Goal: Information Seeking & Learning: Learn about a topic

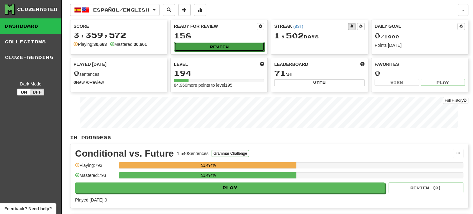
click at [218, 48] on button "Review" at bounding box center [219, 46] width 90 height 9
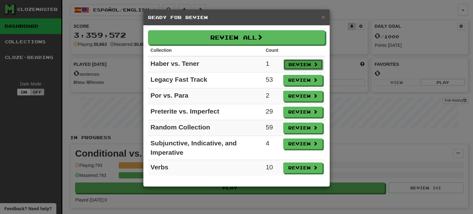
click at [306, 64] on button "Review" at bounding box center [302, 64] width 39 height 11
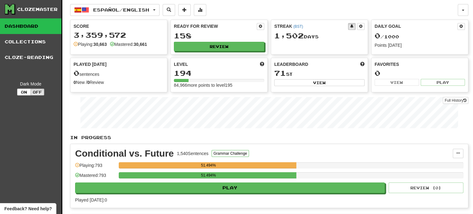
select select "***"
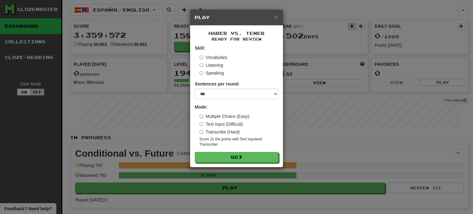
click at [209, 54] on label "Vocabulary" at bounding box center [213, 57] width 28 height 6
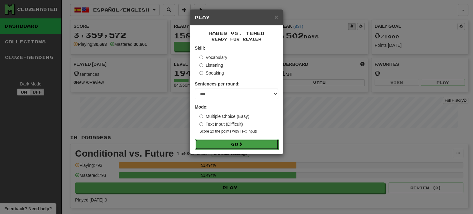
click at [225, 141] on button "Go" at bounding box center [236, 144] width 83 height 11
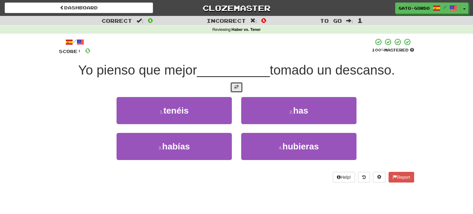
click at [238, 86] on span at bounding box center [236, 87] width 4 height 4
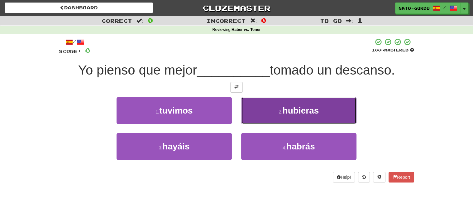
click at [303, 106] on span "hubieras" at bounding box center [300, 111] width 36 height 10
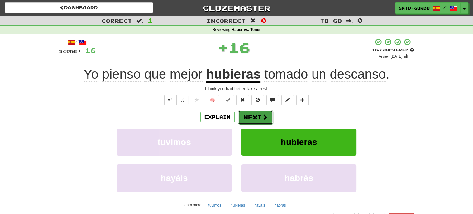
click at [253, 115] on button "Next" at bounding box center [255, 117] width 35 height 14
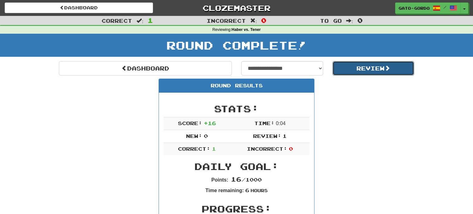
click at [372, 69] on button "Review" at bounding box center [373, 68] width 82 height 14
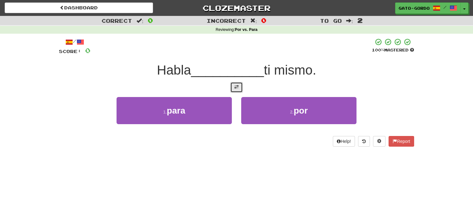
click at [236, 87] on span at bounding box center [236, 87] width 4 height 4
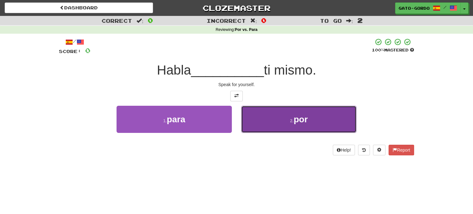
click at [301, 114] on span "por" at bounding box center [300, 119] width 14 height 10
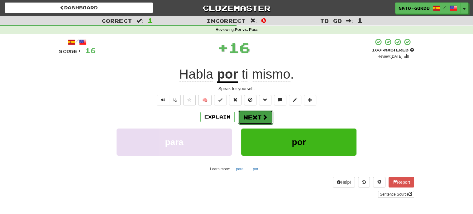
click at [248, 116] on button "Next" at bounding box center [255, 117] width 35 height 14
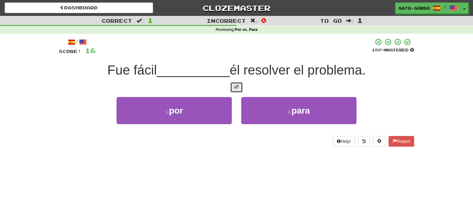
click at [237, 89] on button at bounding box center [236, 87] width 12 height 11
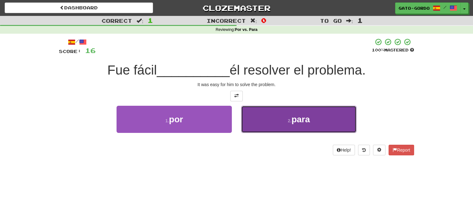
click at [275, 116] on button "2 . para" at bounding box center [298, 119] width 115 height 27
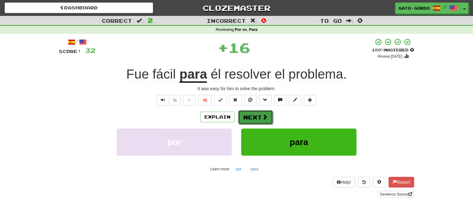
click at [248, 118] on button "Next" at bounding box center [255, 117] width 35 height 14
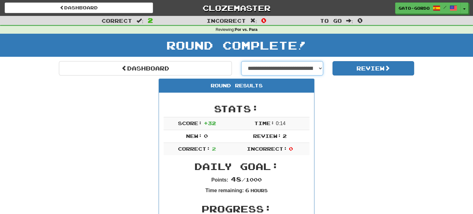
click at [289, 65] on select "**********" at bounding box center [282, 68] width 82 height 14
click at [241, 61] on select "**********" at bounding box center [282, 68] width 82 height 14
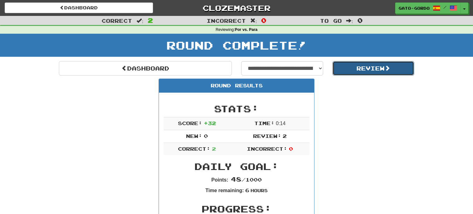
click at [377, 66] on button "Review" at bounding box center [373, 68] width 82 height 14
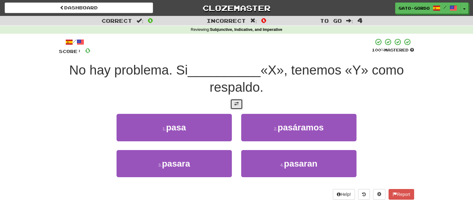
click at [239, 102] on button at bounding box center [236, 104] width 12 height 11
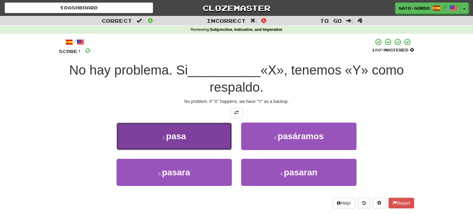
click at [163, 135] on small "1 ." at bounding box center [164, 137] width 4 height 5
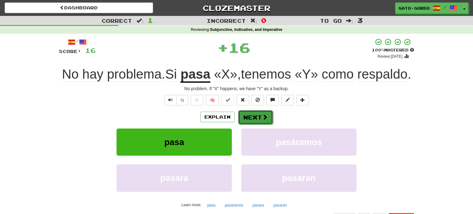
click at [257, 124] on button "Next" at bounding box center [255, 117] width 35 height 14
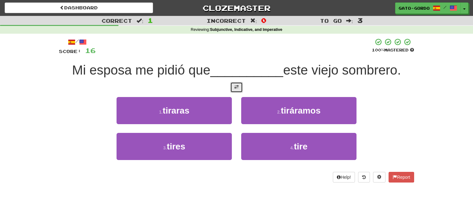
click at [238, 87] on span at bounding box center [236, 87] width 4 height 4
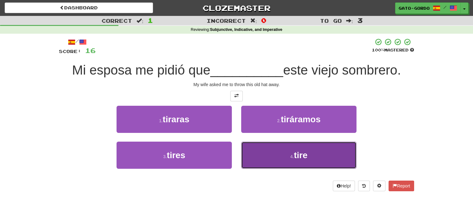
click at [288, 151] on button "4 . tire" at bounding box center [298, 154] width 115 height 27
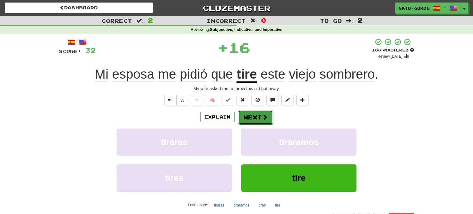
click at [249, 114] on button "Next" at bounding box center [255, 117] width 35 height 14
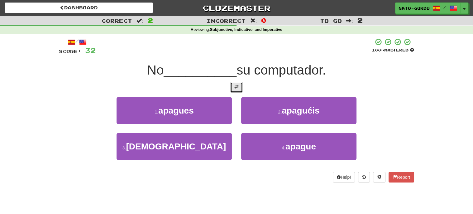
click at [235, 85] on span at bounding box center [236, 87] width 4 height 4
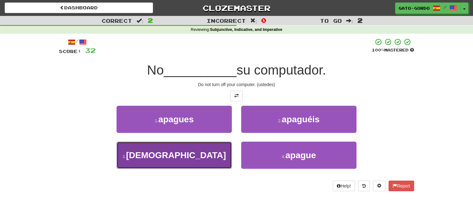
click at [164, 152] on span "apaguen" at bounding box center [176, 155] width 100 height 10
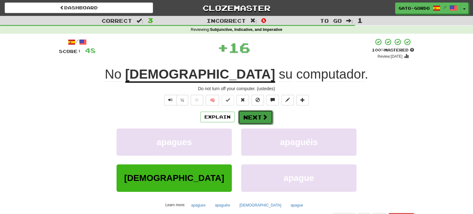
click at [257, 113] on button "Next" at bounding box center [255, 117] width 35 height 14
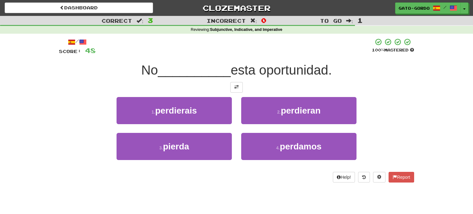
click at [230, 79] on div "/ Score: 48 100 % Mastered No __________ esta oportunidad. 1 . perdierais 2 . p…" at bounding box center [236, 110] width 355 height 144
click at [246, 89] on div at bounding box center [236, 87] width 355 height 11
click at [234, 85] on span at bounding box center [236, 87] width 4 height 4
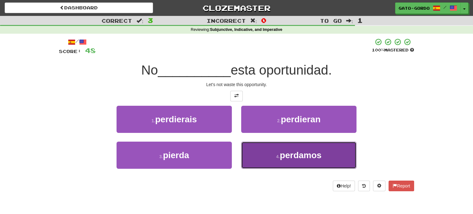
click at [325, 157] on button "4 . perdamos" at bounding box center [298, 154] width 115 height 27
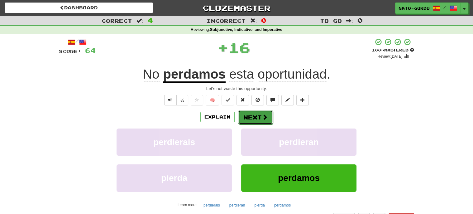
click at [252, 115] on button "Next" at bounding box center [255, 117] width 35 height 14
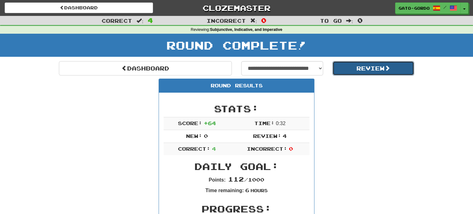
click at [354, 68] on button "Review" at bounding box center [373, 68] width 82 height 14
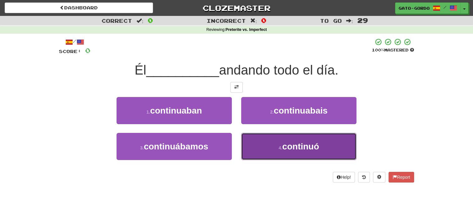
click at [275, 147] on button "4 . continuó" at bounding box center [298, 146] width 115 height 27
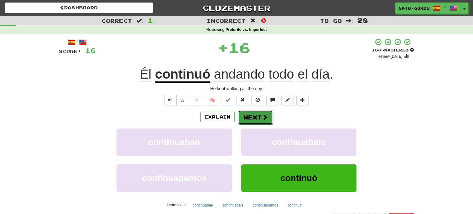
click at [253, 118] on button "Next" at bounding box center [255, 117] width 35 height 14
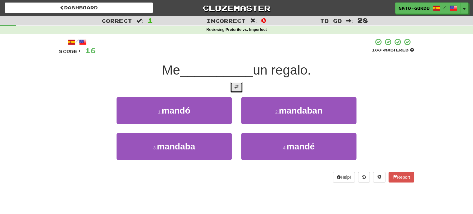
click at [234, 85] on span at bounding box center [236, 87] width 4 height 4
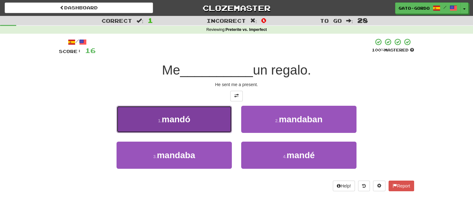
click at [222, 113] on button "1 . mandó" at bounding box center [173, 119] width 115 height 27
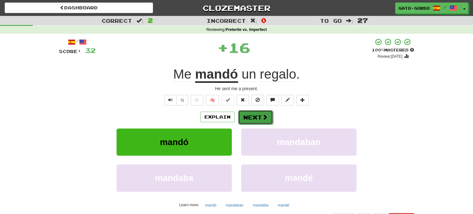
click at [263, 114] on span at bounding box center [265, 117] width 6 height 6
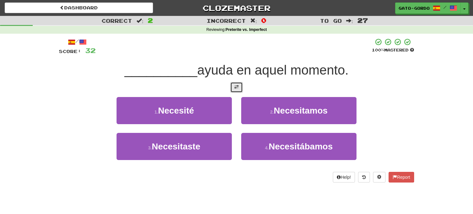
click at [236, 82] on button at bounding box center [236, 87] width 12 height 11
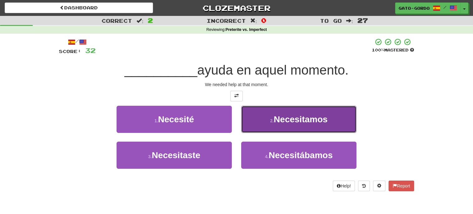
click at [285, 120] on span "Necesitamos" at bounding box center [300, 119] width 54 height 10
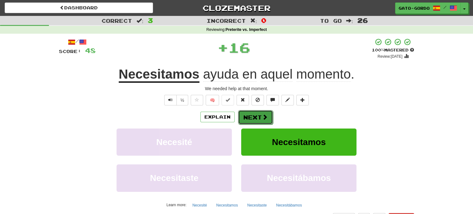
click at [251, 116] on button "Next" at bounding box center [255, 117] width 35 height 14
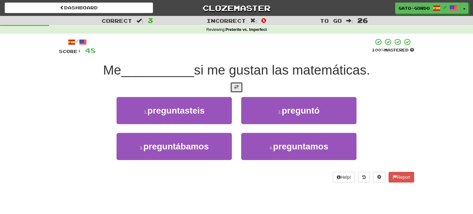
click at [237, 87] on span at bounding box center [236, 87] width 4 height 4
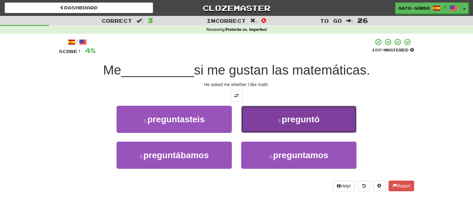
click at [308, 120] on span "preguntó" at bounding box center [300, 119] width 38 height 10
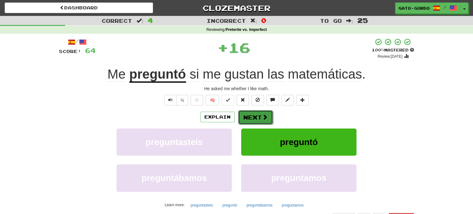
click at [250, 114] on button "Next" at bounding box center [255, 117] width 35 height 14
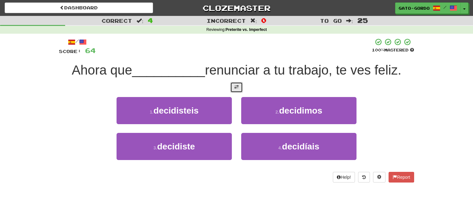
click at [237, 87] on span at bounding box center [236, 87] width 4 height 4
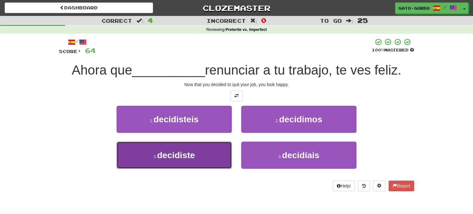
click at [156, 158] on button "3 . decidiste" at bounding box center [173, 154] width 115 height 27
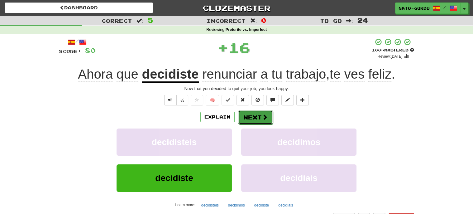
click at [246, 120] on button "Next" at bounding box center [255, 117] width 35 height 14
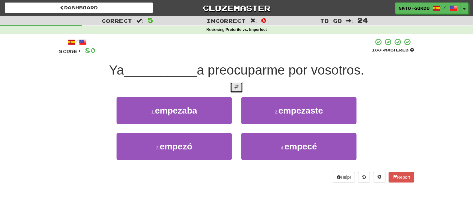
click at [234, 89] on button at bounding box center [236, 87] width 12 height 11
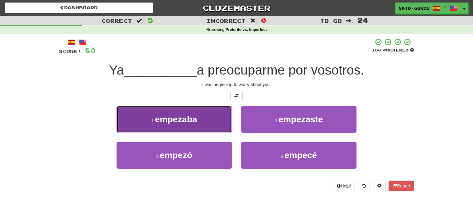
click at [184, 120] on span "empezaba" at bounding box center [176, 119] width 42 height 10
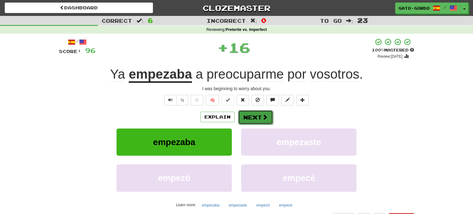
click at [251, 115] on button "Next" at bounding box center [255, 117] width 35 height 14
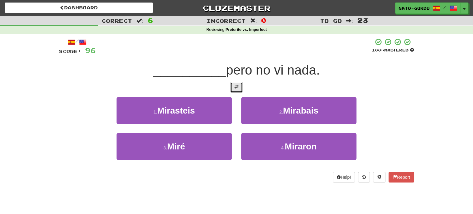
click at [235, 87] on span at bounding box center [236, 87] width 4 height 4
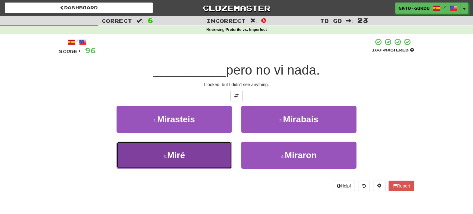
click at [168, 145] on button "3 . Miré" at bounding box center [173, 154] width 115 height 27
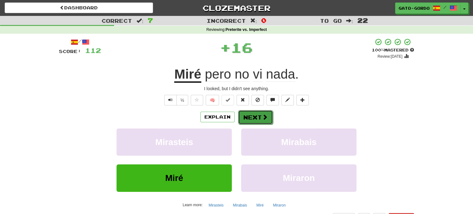
click at [262, 115] on span at bounding box center [265, 117] width 6 height 6
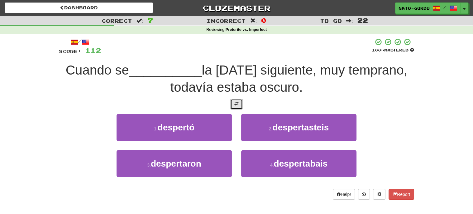
click at [236, 102] on span at bounding box center [236, 104] width 4 height 4
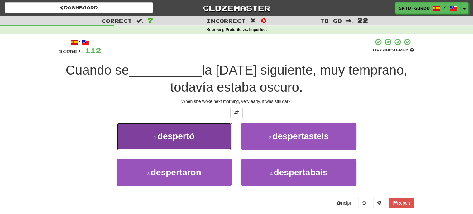
click at [164, 136] on span "despertó" at bounding box center [176, 136] width 37 height 10
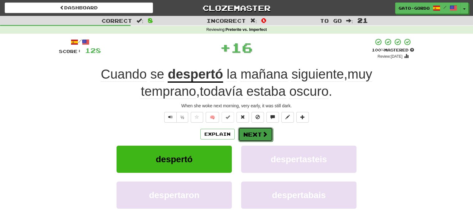
click at [257, 133] on button "Next" at bounding box center [255, 134] width 35 height 14
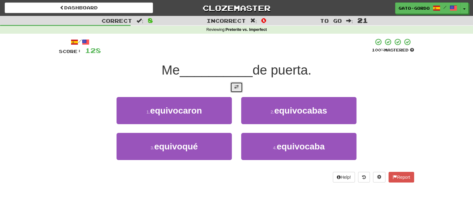
click at [234, 85] on span at bounding box center [236, 87] width 4 height 4
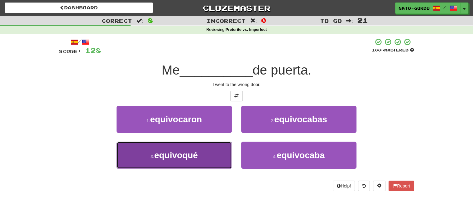
click at [161, 155] on span "equivoqué" at bounding box center [176, 155] width 44 height 10
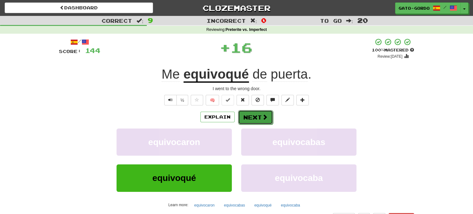
click at [259, 113] on button "Next" at bounding box center [255, 117] width 35 height 14
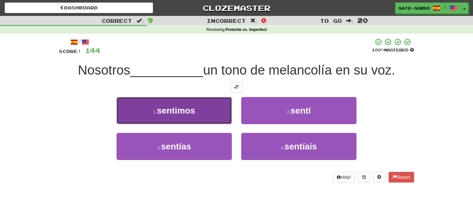
click at [180, 106] on span "sentimos" at bounding box center [176, 111] width 38 height 10
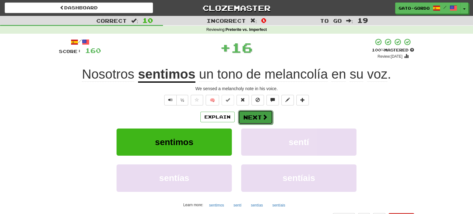
click at [251, 118] on button "Next" at bounding box center [255, 117] width 35 height 14
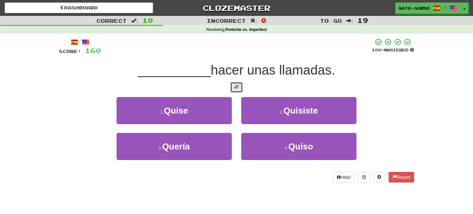
click at [237, 86] on span at bounding box center [236, 87] width 4 height 4
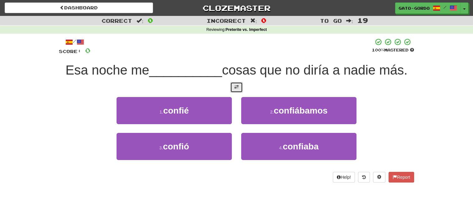
click at [236, 89] on button at bounding box center [236, 87] width 12 height 11
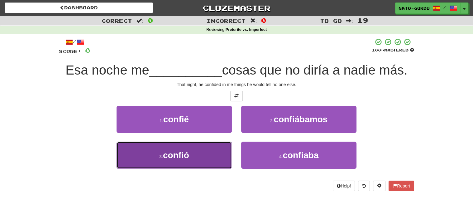
click at [174, 144] on button "3 . confió" at bounding box center [173, 154] width 115 height 27
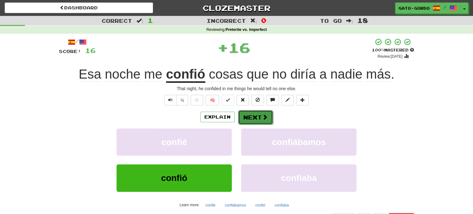
click at [251, 118] on button "Next" at bounding box center [255, 117] width 35 height 14
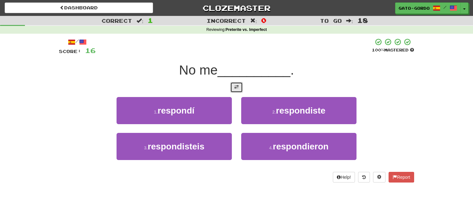
click at [233, 89] on button at bounding box center [236, 87] width 12 height 11
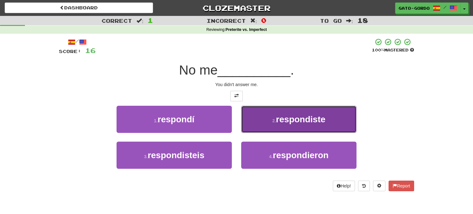
click at [309, 120] on span "respondiste" at bounding box center [301, 119] width 50 height 10
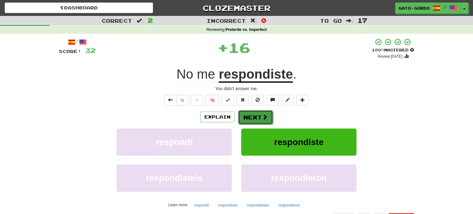
click at [251, 114] on button "Next" at bounding box center [255, 117] width 35 height 14
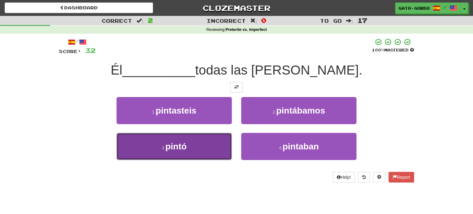
click at [162, 149] on small "3 ." at bounding box center [164, 147] width 4 height 5
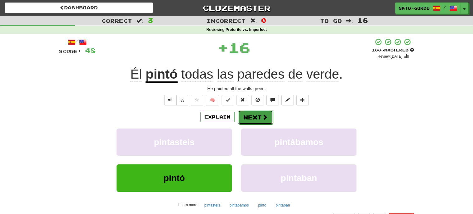
click at [251, 118] on button "Next" at bounding box center [255, 117] width 35 height 14
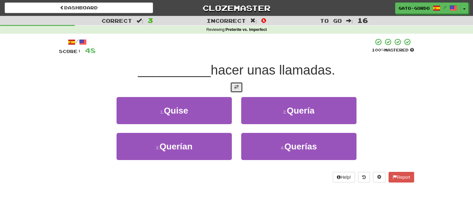
click at [234, 86] on span at bounding box center [236, 87] width 4 height 4
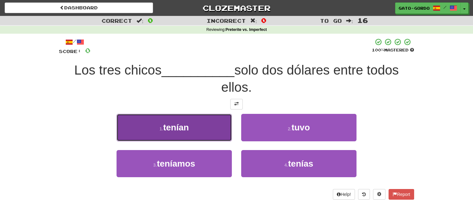
click at [171, 120] on button "1 . tenían" at bounding box center [173, 127] width 115 height 27
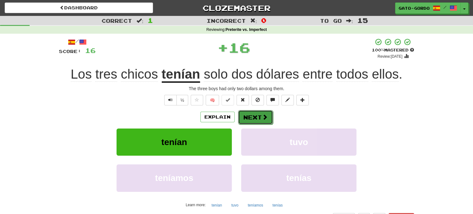
click at [253, 113] on button "Next" at bounding box center [255, 117] width 35 height 14
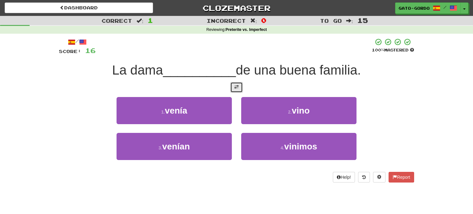
click at [238, 86] on span at bounding box center [236, 87] width 4 height 4
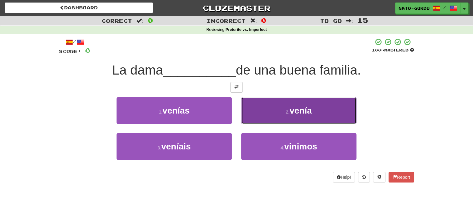
click at [281, 115] on button "2 . [GEOGRAPHIC_DATA]" at bounding box center [298, 110] width 115 height 27
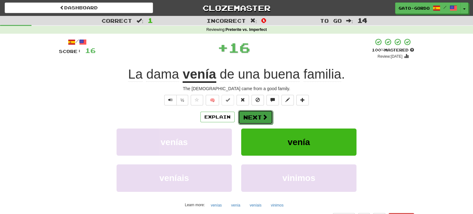
click at [260, 120] on button "Next" at bounding box center [255, 117] width 35 height 14
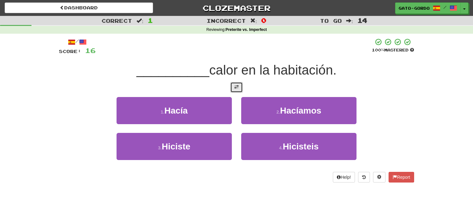
click at [236, 85] on span at bounding box center [236, 87] width 4 height 4
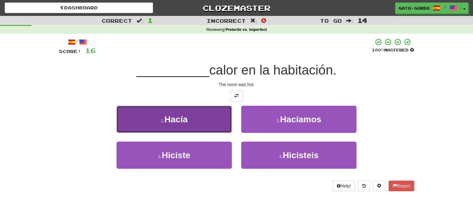
click at [190, 118] on button "1 . Hacía" at bounding box center [173, 119] width 115 height 27
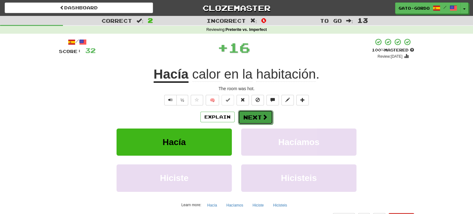
click at [262, 116] on span at bounding box center [265, 117] width 6 height 6
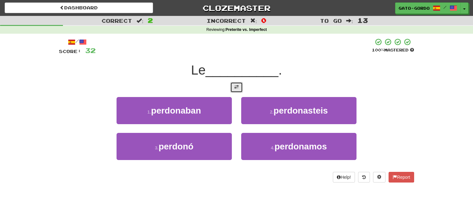
click at [240, 84] on button at bounding box center [236, 87] width 12 height 11
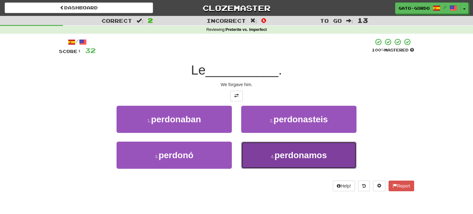
click at [295, 152] on span "perdonamos" at bounding box center [300, 155] width 52 height 10
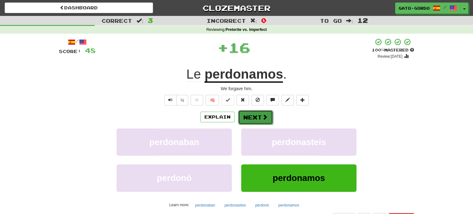
click at [252, 116] on button "Next" at bounding box center [255, 117] width 35 height 14
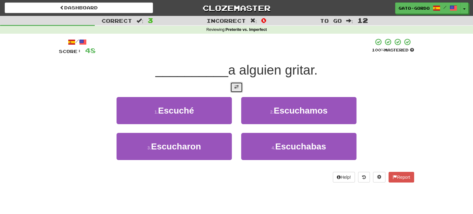
click at [239, 85] on button at bounding box center [236, 87] width 12 height 11
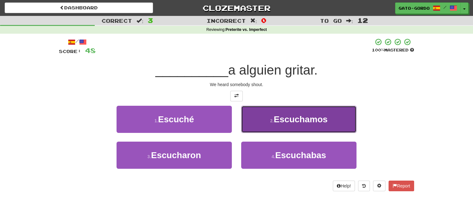
click at [320, 111] on button "2 . Escuchamos" at bounding box center [298, 119] width 115 height 27
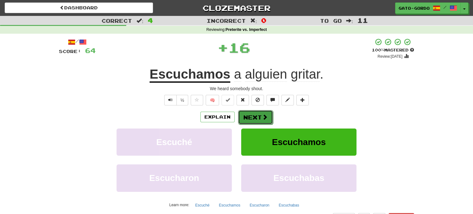
click at [247, 115] on button "Next" at bounding box center [255, 117] width 35 height 14
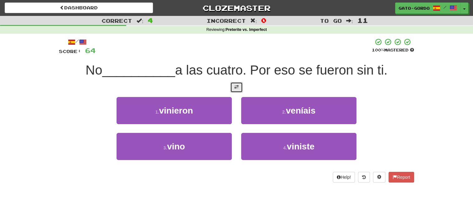
click at [235, 83] on button at bounding box center [236, 87] width 12 height 11
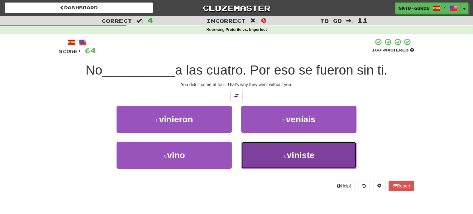
click at [283, 156] on small "4 ." at bounding box center [285, 156] width 4 height 5
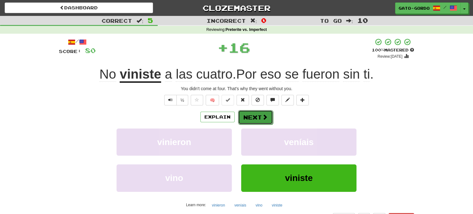
click at [254, 114] on button "Next" at bounding box center [255, 117] width 35 height 14
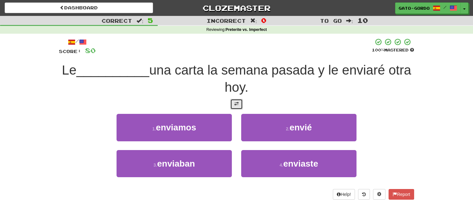
click at [235, 100] on button at bounding box center [236, 104] width 12 height 11
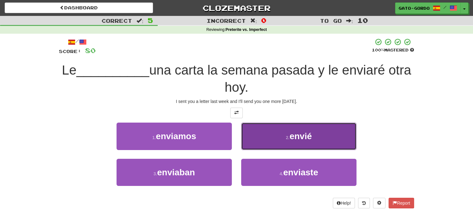
click at [287, 136] on small "2 ." at bounding box center [288, 137] width 4 height 5
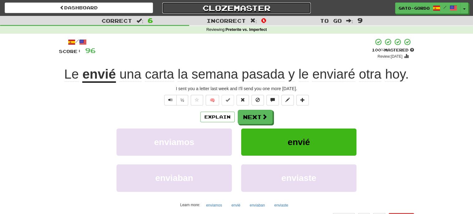
click at [235, 10] on link "Clozemaster" at bounding box center [236, 7] width 148 height 11
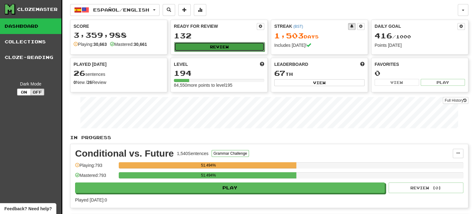
click at [219, 47] on button "Review" at bounding box center [219, 46] width 90 height 9
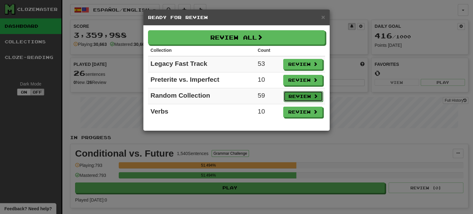
click at [292, 96] on button "Review" at bounding box center [302, 96] width 39 height 11
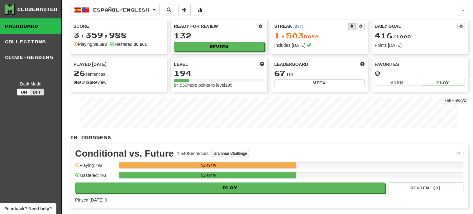
select select "***"
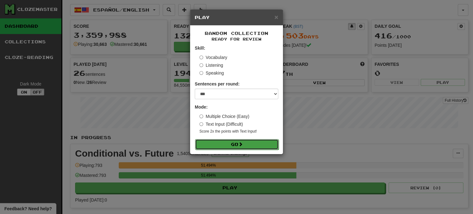
click at [236, 142] on button "Go" at bounding box center [236, 144] width 83 height 11
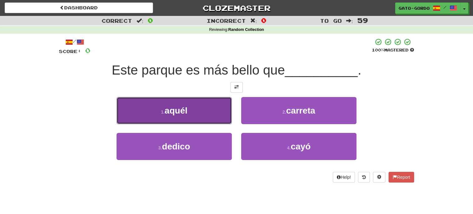
click at [177, 113] on span "aquél" at bounding box center [175, 111] width 23 height 10
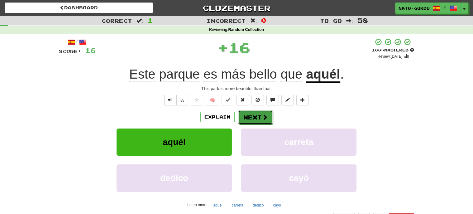
click at [257, 115] on button "Next" at bounding box center [255, 117] width 35 height 14
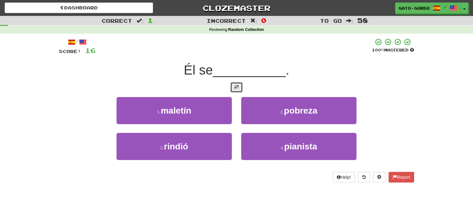
click at [237, 89] on button at bounding box center [236, 87] width 12 height 11
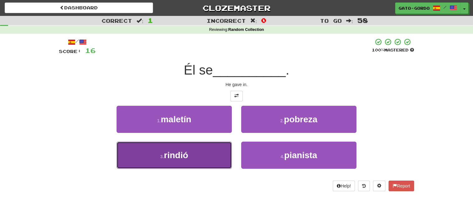
click at [164, 150] on button "3 . rindió" at bounding box center [173, 154] width 115 height 27
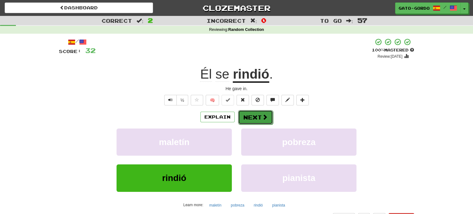
click at [259, 116] on button "Next" at bounding box center [255, 117] width 35 height 14
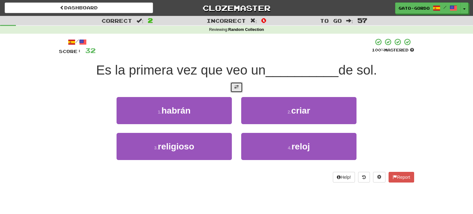
click at [239, 88] on button at bounding box center [236, 87] width 12 height 11
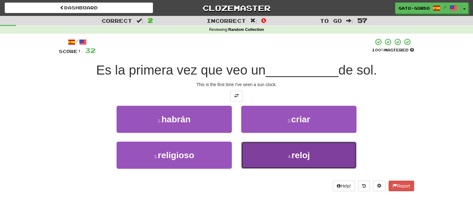
click at [267, 150] on button "4 . reloj" at bounding box center [298, 154] width 115 height 27
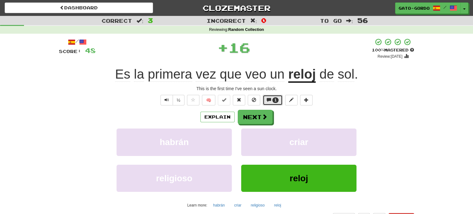
click at [276, 98] on span "1" at bounding box center [275, 100] width 2 height 4
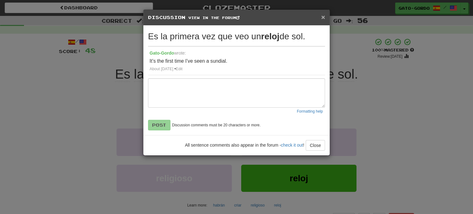
click at [323, 20] on span "×" at bounding box center [323, 16] width 4 height 7
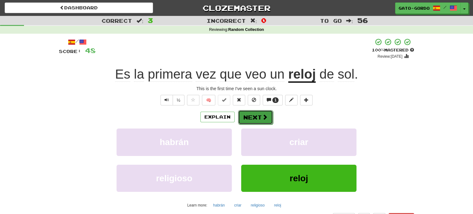
click at [250, 114] on button "Next" at bounding box center [255, 117] width 35 height 14
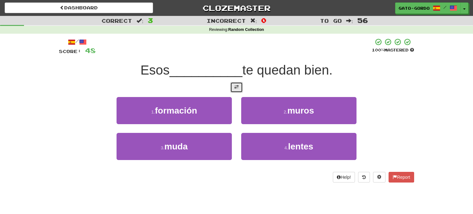
click at [239, 87] on button at bounding box center [236, 87] width 12 height 11
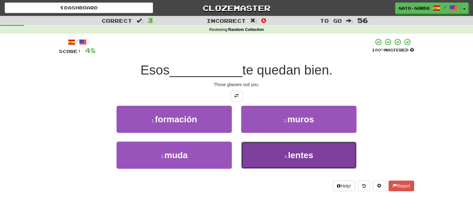
click at [276, 154] on button "4 . lentes" at bounding box center [298, 154] width 115 height 27
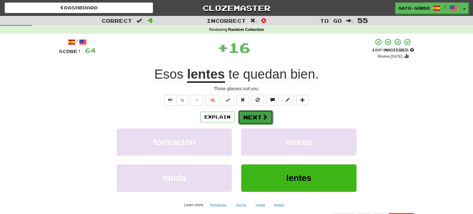
click at [255, 116] on button "Next" at bounding box center [255, 117] width 35 height 14
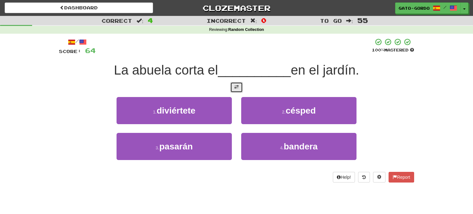
click at [238, 87] on span at bounding box center [236, 87] width 4 height 4
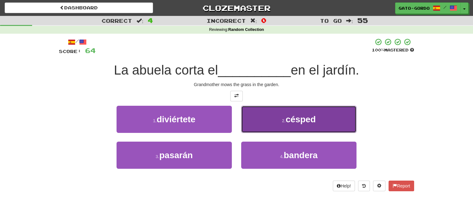
click at [292, 119] on span "césped" at bounding box center [301, 119] width 30 height 10
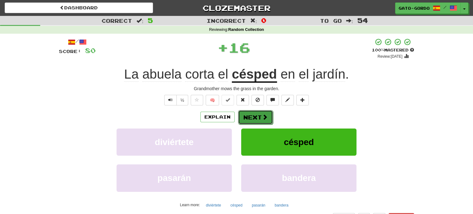
click at [256, 112] on button "Next" at bounding box center [255, 117] width 35 height 14
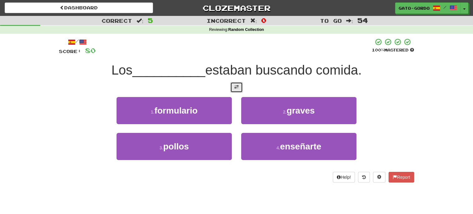
click at [236, 85] on span at bounding box center [236, 87] width 4 height 4
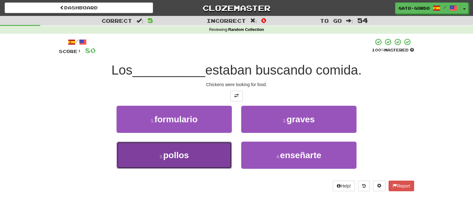
click at [179, 147] on button "3 . pollos" at bounding box center [173, 154] width 115 height 27
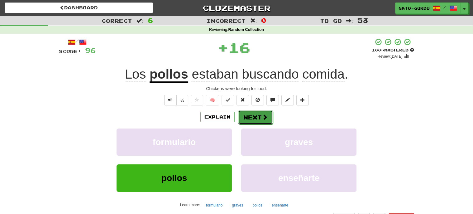
click at [254, 113] on button "Next" at bounding box center [255, 117] width 35 height 14
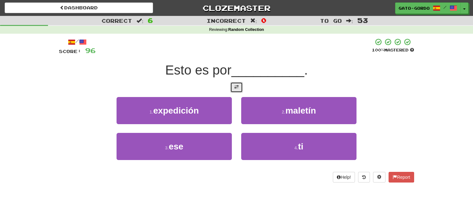
click at [236, 85] on span at bounding box center [236, 87] width 4 height 4
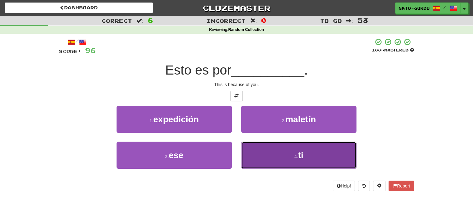
click at [301, 145] on button "4 . ti" at bounding box center [298, 154] width 115 height 27
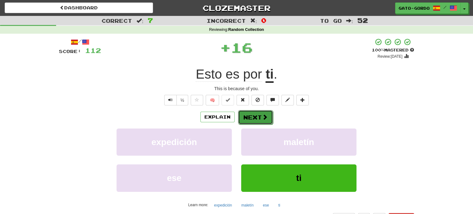
click at [247, 116] on button "Next" at bounding box center [255, 117] width 35 height 14
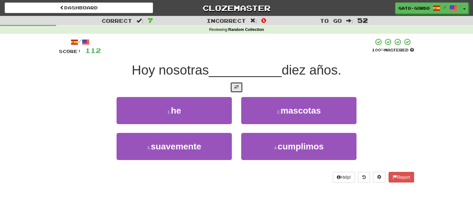
click at [236, 87] on span at bounding box center [236, 87] width 4 height 4
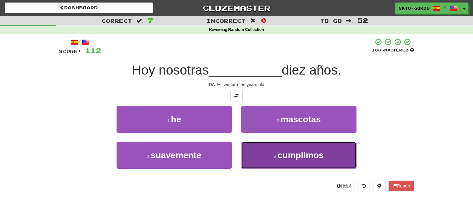
click at [306, 156] on span "cumplimos" at bounding box center [300, 155] width 46 height 10
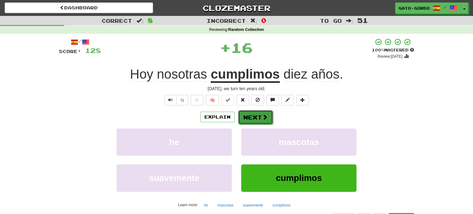
click at [264, 118] on span at bounding box center [265, 117] width 6 height 6
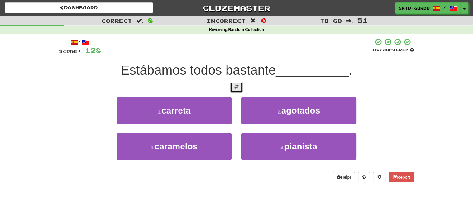
click at [236, 82] on button at bounding box center [236, 87] width 12 height 11
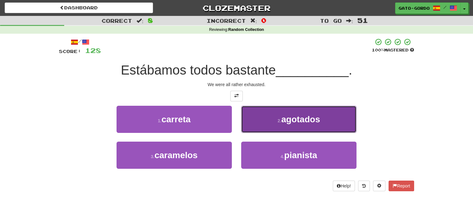
click at [301, 116] on span "agotados" at bounding box center [300, 119] width 39 height 10
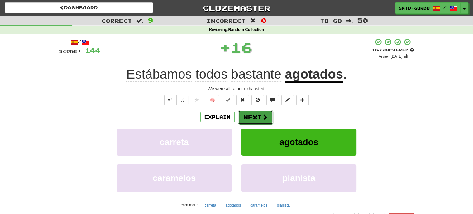
click at [251, 114] on button "Next" at bounding box center [255, 117] width 35 height 14
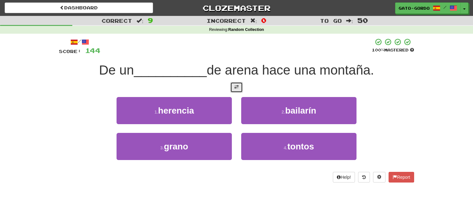
click at [237, 85] on span at bounding box center [236, 87] width 4 height 4
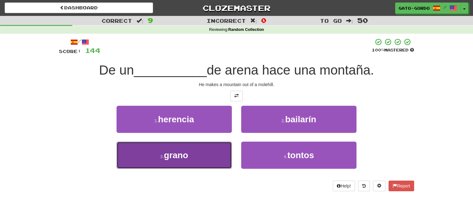
click at [176, 157] on span "grano" at bounding box center [176, 155] width 24 height 10
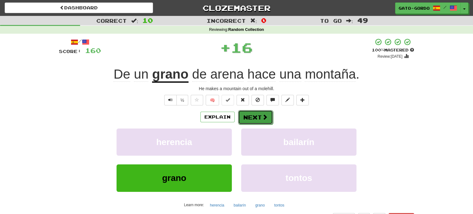
click at [259, 116] on button "Next" at bounding box center [255, 117] width 35 height 14
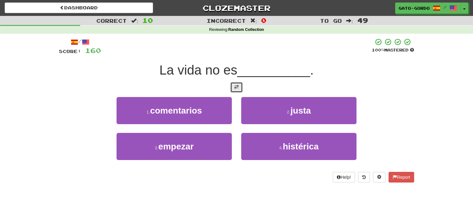
click at [235, 86] on span at bounding box center [236, 87] width 4 height 4
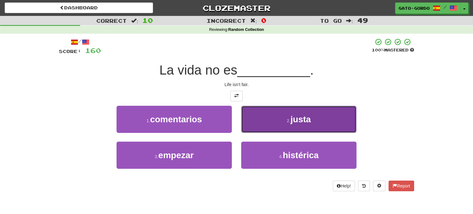
click at [295, 119] on span "justa" at bounding box center [300, 119] width 20 height 10
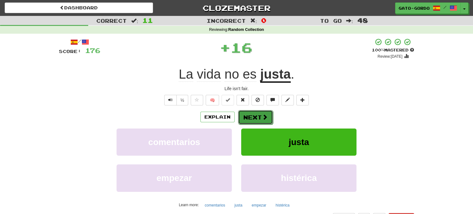
click at [255, 116] on button "Next" at bounding box center [255, 117] width 35 height 14
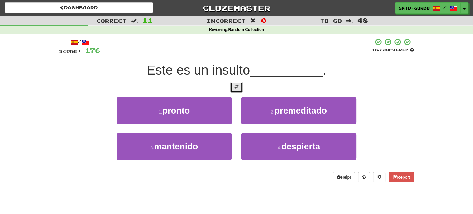
click at [234, 85] on span at bounding box center [236, 87] width 4 height 4
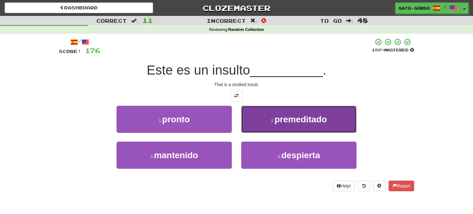
click at [301, 117] on span "premeditado" at bounding box center [300, 119] width 52 height 10
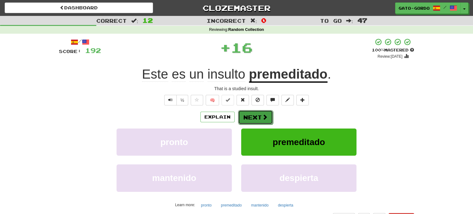
click at [260, 117] on button "Next" at bounding box center [255, 117] width 35 height 14
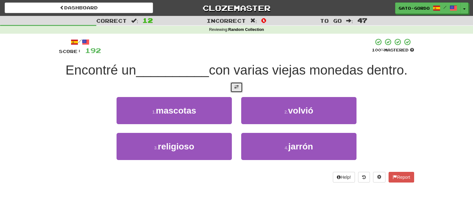
click at [240, 87] on button at bounding box center [236, 87] width 12 height 11
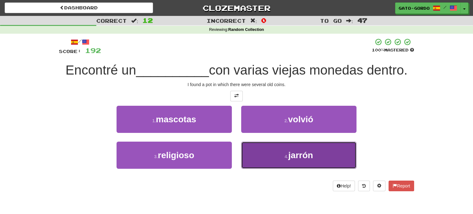
click at [297, 154] on span "jarrón" at bounding box center [300, 155] width 25 height 10
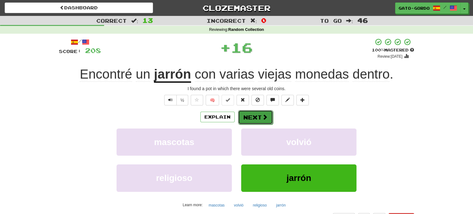
click at [245, 117] on button "Next" at bounding box center [255, 117] width 35 height 14
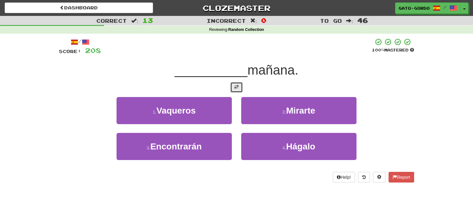
click at [236, 82] on button at bounding box center [236, 87] width 12 height 11
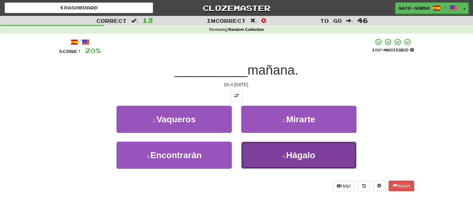
click at [278, 154] on button "4 . Hágalo" at bounding box center [298, 154] width 115 height 27
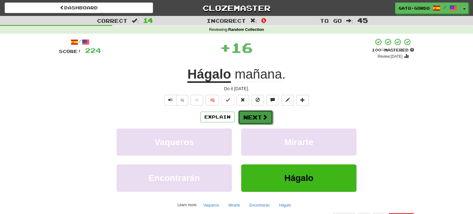
click at [249, 116] on button "Next" at bounding box center [255, 117] width 35 height 14
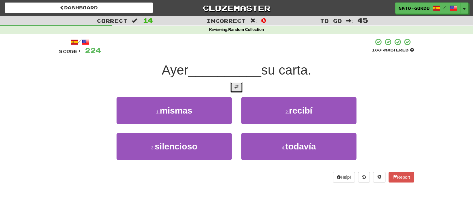
click at [234, 86] on span at bounding box center [236, 87] width 4 height 4
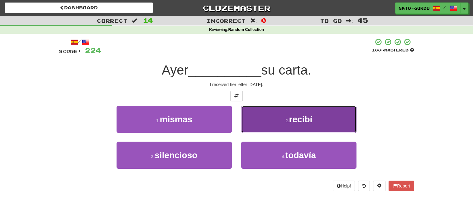
click at [308, 124] on button "2 . recibí" at bounding box center [298, 119] width 115 height 27
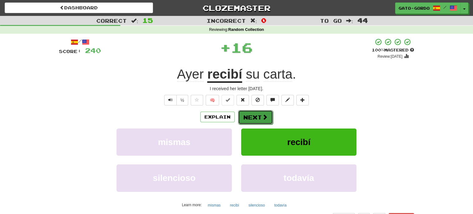
click at [251, 115] on button "Next" at bounding box center [255, 117] width 35 height 14
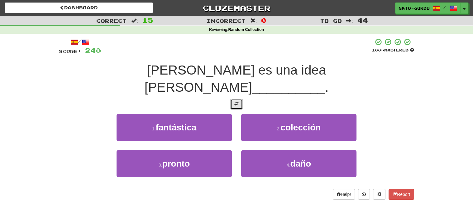
click at [237, 99] on button at bounding box center [236, 104] width 12 height 11
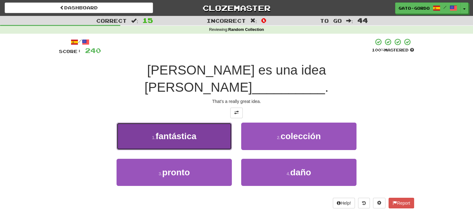
click at [162, 131] on span "fantástica" at bounding box center [175, 136] width 41 height 10
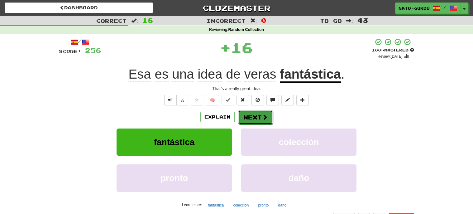
click at [260, 116] on button "Next" at bounding box center [255, 117] width 35 height 14
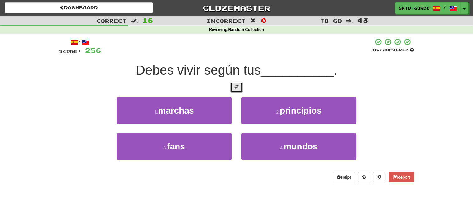
click at [236, 85] on span at bounding box center [236, 87] width 4 height 4
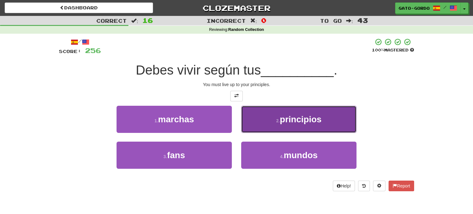
click at [309, 123] on button "2 . principios" at bounding box center [298, 119] width 115 height 27
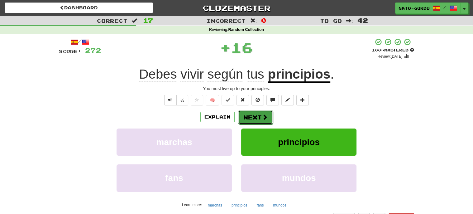
click at [251, 116] on button "Next" at bounding box center [255, 117] width 35 height 14
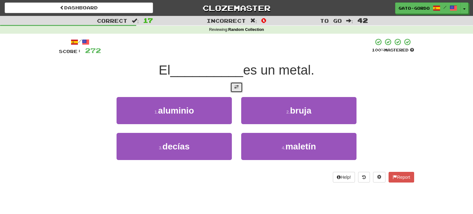
click at [236, 86] on span at bounding box center [236, 87] width 4 height 4
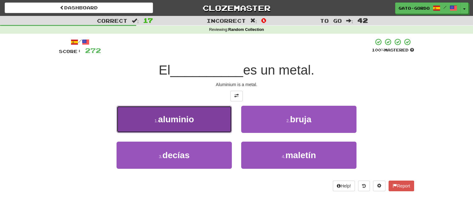
click at [185, 115] on span "aluminio" at bounding box center [176, 119] width 36 height 10
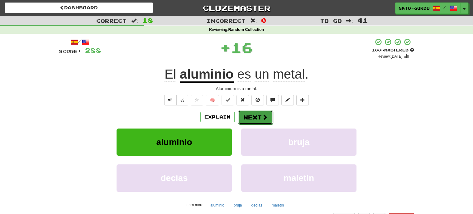
click at [253, 116] on button "Next" at bounding box center [255, 117] width 35 height 14
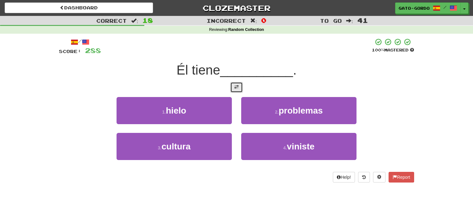
click at [238, 85] on span at bounding box center [236, 87] width 4 height 4
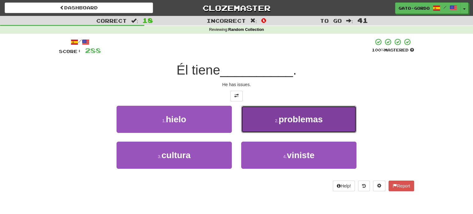
click at [327, 117] on button "2 . problemas" at bounding box center [298, 119] width 115 height 27
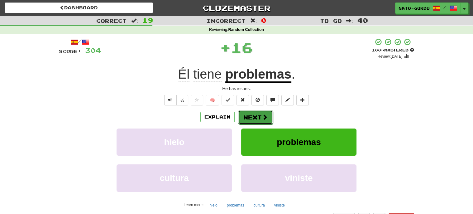
click at [254, 114] on button "Next" at bounding box center [255, 117] width 35 height 14
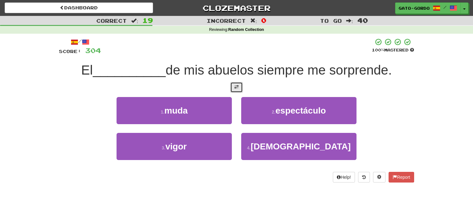
click at [237, 87] on span at bounding box center [236, 87] width 4 height 4
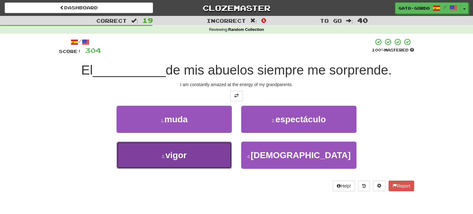
click at [139, 154] on button "3 . vigor" at bounding box center [173, 154] width 115 height 27
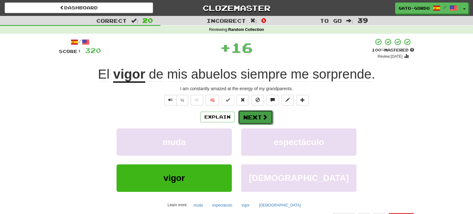
click at [252, 121] on button "Next" at bounding box center [255, 117] width 35 height 14
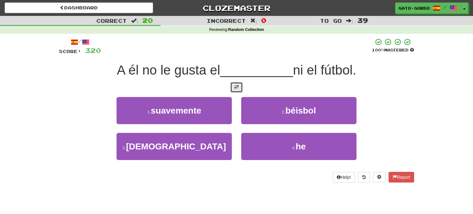
click at [238, 86] on span at bounding box center [236, 87] width 4 height 4
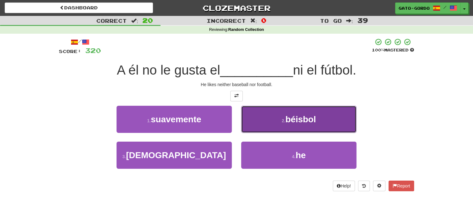
click at [291, 120] on span "béisbol" at bounding box center [300, 119] width 31 height 10
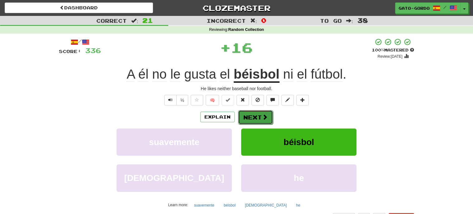
click at [258, 113] on button "Next" at bounding box center [255, 117] width 35 height 14
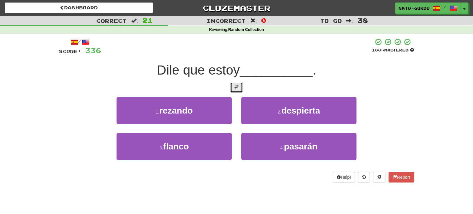
click at [234, 86] on span at bounding box center [236, 87] width 4 height 4
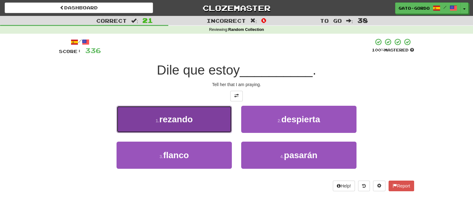
click at [187, 115] on span "rezando" at bounding box center [175, 119] width 33 height 10
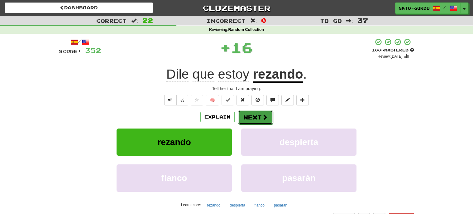
click at [262, 111] on button "Next" at bounding box center [255, 117] width 35 height 14
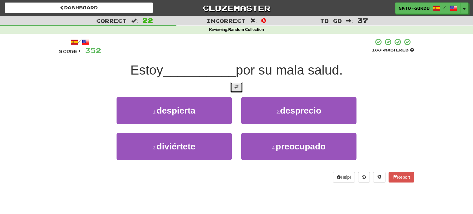
click at [236, 85] on span at bounding box center [236, 87] width 4 height 4
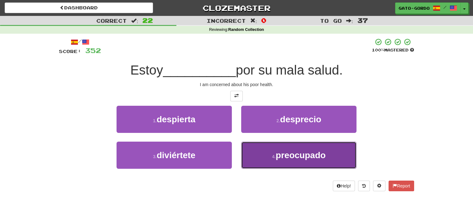
click at [299, 150] on span "preocupado" at bounding box center [301, 155] width 50 height 10
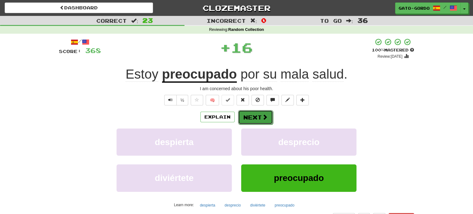
click at [252, 114] on button "Next" at bounding box center [255, 117] width 35 height 14
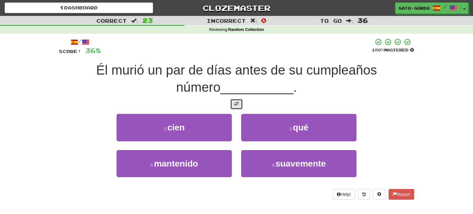
click at [237, 105] on span at bounding box center [236, 104] width 4 height 4
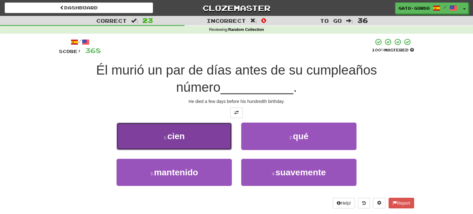
click at [162, 135] on button "1 . cien" at bounding box center [173, 135] width 115 height 27
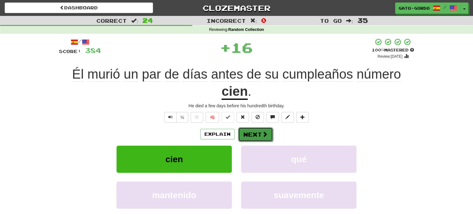
click at [258, 131] on button "Next" at bounding box center [255, 134] width 35 height 14
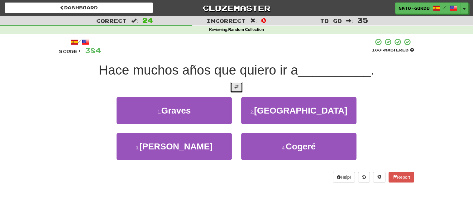
click at [235, 87] on span at bounding box center [236, 87] width 4 height 4
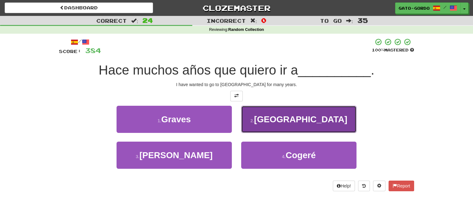
click at [254, 118] on small "2 ." at bounding box center [252, 120] width 4 height 5
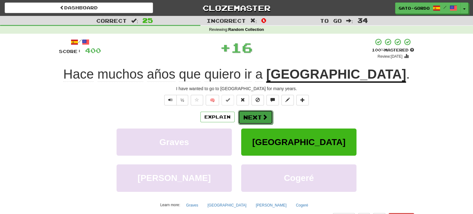
click at [259, 113] on button "Next" at bounding box center [255, 117] width 35 height 14
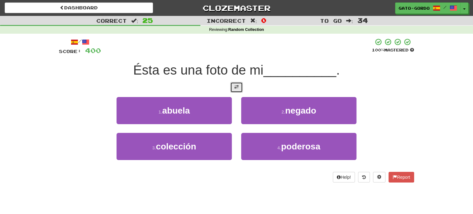
click at [234, 88] on span at bounding box center [236, 87] width 4 height 4
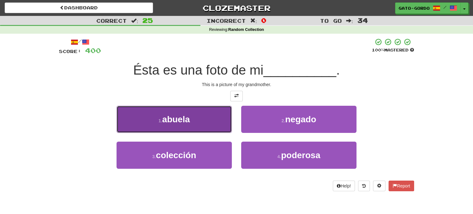
click at [164, 118] on span "abuela" at bounding box center [176, 119] width 28 height 10
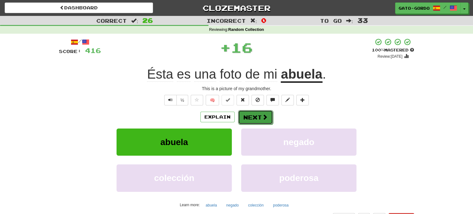
click at [260, 117] on button "Next" at bounding box center [255, 117] width 35 height 14
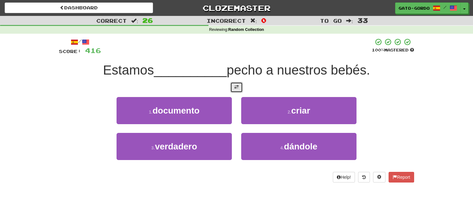
click at [239, 87] on button at bounding box center [236, 87] width 12 height 11
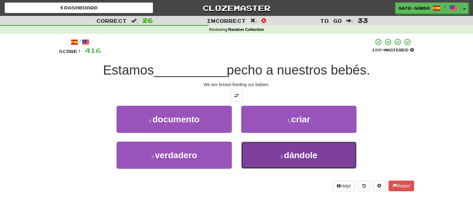
click at [284, 154] on small "4 ." at bounding box center [282, 156] width 4 height 5
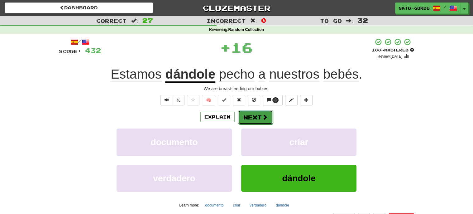
click at [253, 113] on button "Next" at bounding box center [255, 117] width 35 height 14
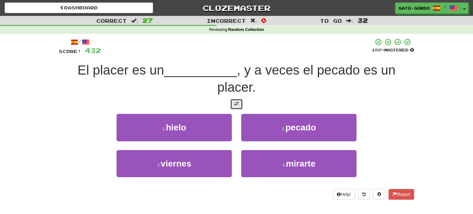
click at [239, 101] on button at bounding box center [236, 104] width 12 height 11
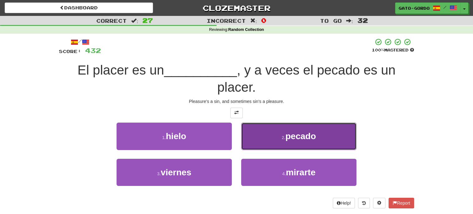
click at [310, 135] on span "pecado" at bounding box center [300, 136] width 31 height 10
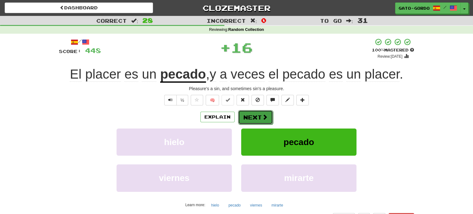
click at [258, 115] on button "Next" at bounding box center [255, 117] width 35 height 14
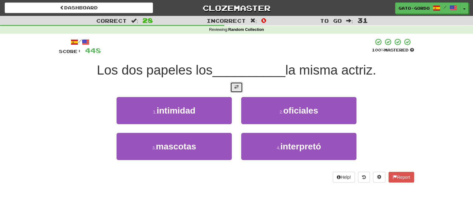
click at [235, 86] on span at bounding box center [236, 87] width 4 height 4
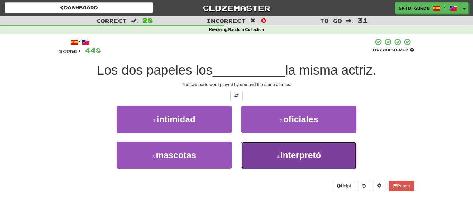
click at [285, 156] on span "interpretó" at bounding box center [300, 155] width 41 height 10
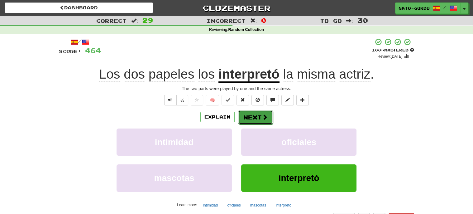
click at [263, 114] on span at bounding box center [265, 117] width 6 height 6
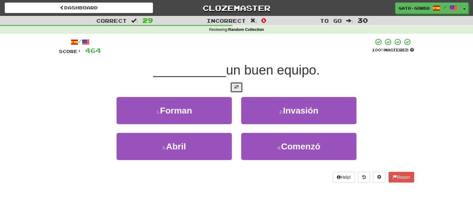
click at [237, 86] on span at bounding box center [236, 87] width 4 height 4
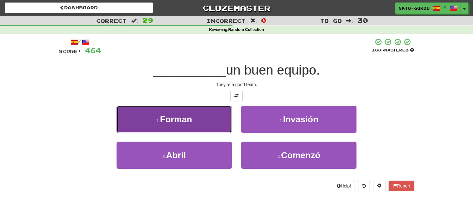
click at [178, 114] on span "Forman" at bounding box center [176, 119] width 32 height 10
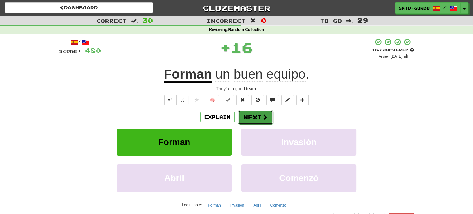
click at [259, 116] on button "Next" at bounding box center [255, 117] width 35 height 14
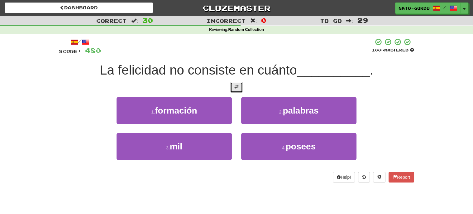
click at [234, 85] on span at bounding box center [236, 87] width 4 height 4
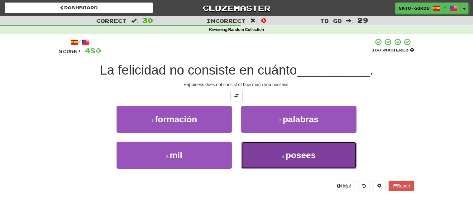
click at [288, 153] on span "posees" at bounding box center [301, 155] width 30 height 10
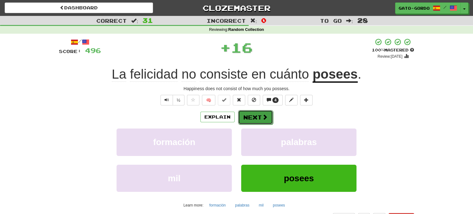
click at [250, 115] on button "Next" at bounding box center [255, 117] width 35 height 14
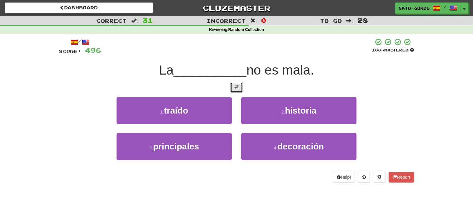
click at [235, 85] on span at bounding box center [236, 87] width 4 height 4
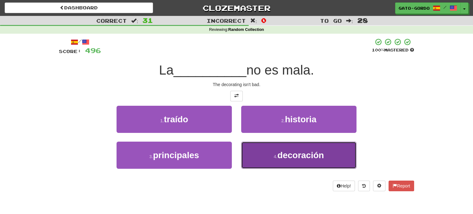
click at [304, 155] on span "decoración" at bounding box center [300, 155] width 46 height 10
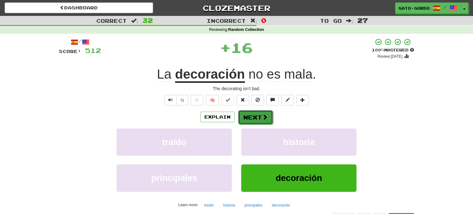
click at [251, 115] on button "Next" at bounding box center [255, 117] width 35 height 14
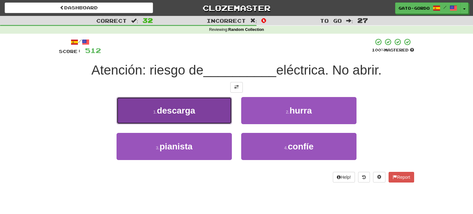
click at [184, 106] on span "descarga" at bounding box center [176, 111] width 38 height 10
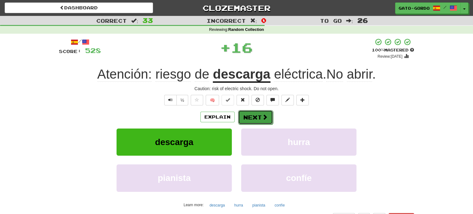
click at [255, 113] on button "Next" at bounding box center [255, 117] width 35 height 14
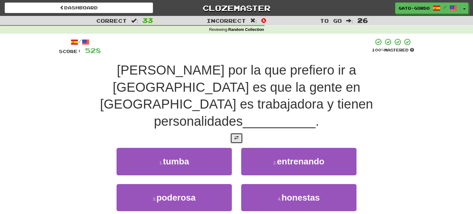
click at [234, 135] on span at bounding box center [236, 137] width 4 height 4
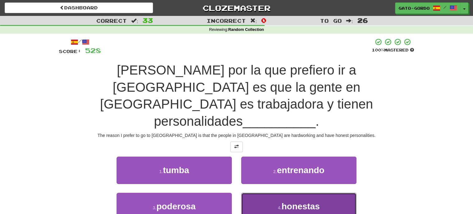
click at [287, 201] on span "honestas" at bounding box center [300, 206] width 38 height 10
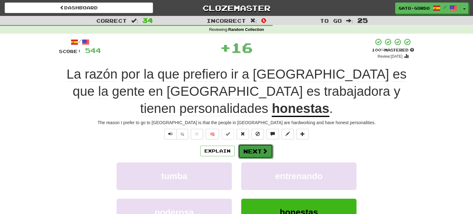
click at [260, 144] on button "Next" at bounding box center [255, 151] width 35 height 14
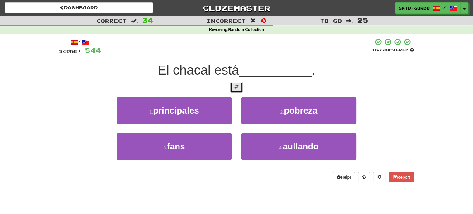
click at [238, 85] on span at bounding box center [236, 87] width 4 height 4
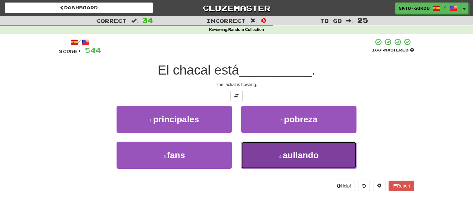
click at [309, 159] on button "4 . aullando" at bounding box center [298, 154] width 115 height 27
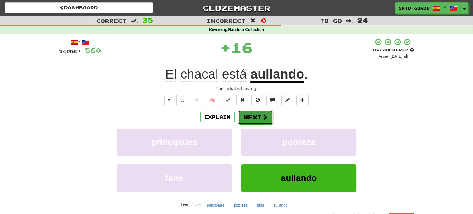
click at [260, 114] on button "Next" at bounding box center [255, 117] width 35 height 14
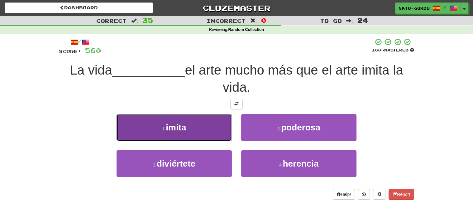
click at [184, 122] on span "imita" at bounding box center [176, 127] width 20 height 10
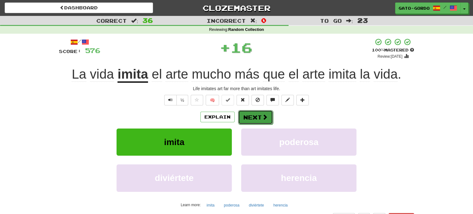
click at [254, 117] on button "Next" at bounding box center [255, 117] width 35 height 14
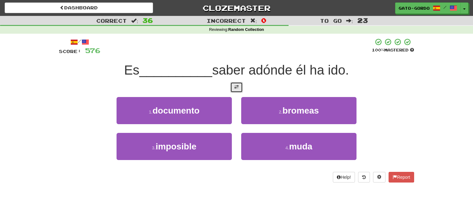
click at [239, 90] on button at bounding box center [236, 87] width 12 height 11
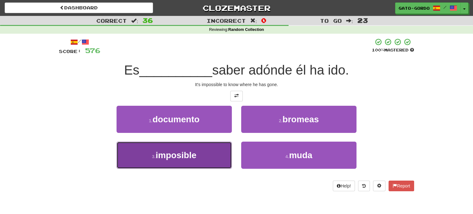
click at [173, 155] on span "imposible" at bounding box center [175, 155] width 41 height 10
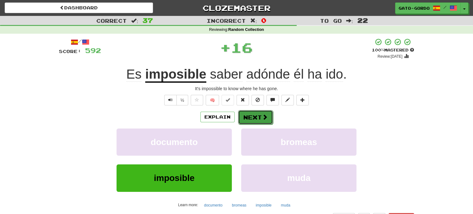
click at [249, 117] on button "Next" at bounding box center [255, 117] width 35 height 14
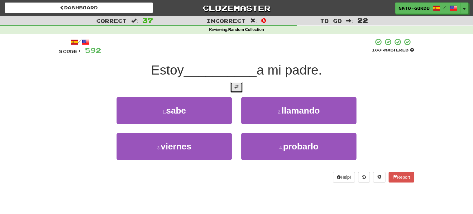
click at [236, 85] on span at bounding box center [236, 87] width 4 height 4
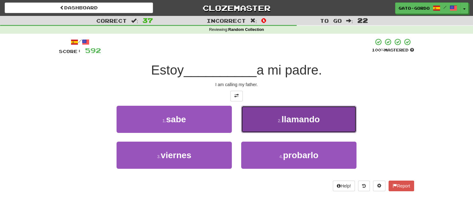
click at [282, 116] on span "llamando" at bounding box center [300, 119] width 38 height 10
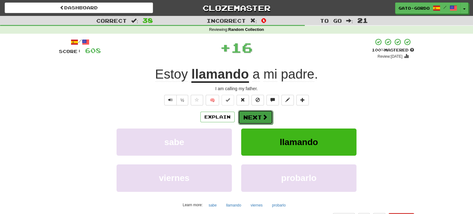
click at [253, 116] on button "Next" at bounding box center [255, 117] width 35 height 14
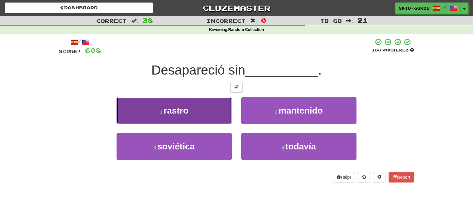
click at [196, 110] on button "1 . rastro" at bounding box center [173, 110] width 115 height 27
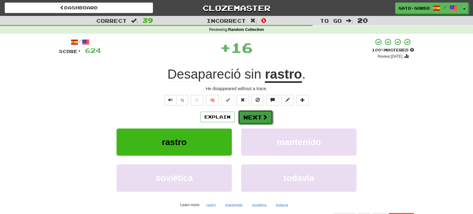
click at [260, 113] on button "Next" at bounding box center [255, 117] width 35 height 14
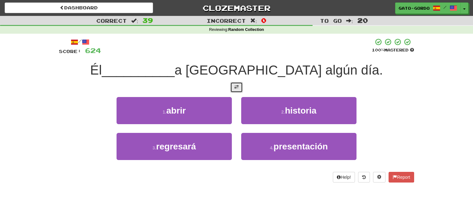
click at [237, 87] on span at bounding box center [236, 87] width 4 height 4
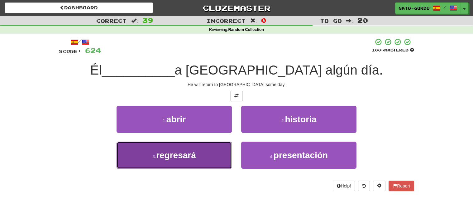
click at [172, 150] on span "regresará" at bounding box center [176, 155] width 40 height 10
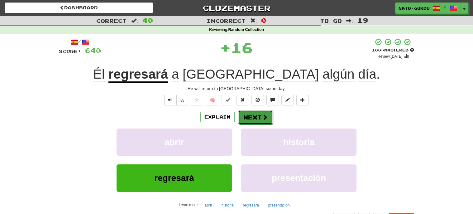
click at [250, 115] on button "Next" at bounding box center [255, 117] width 35 height 14
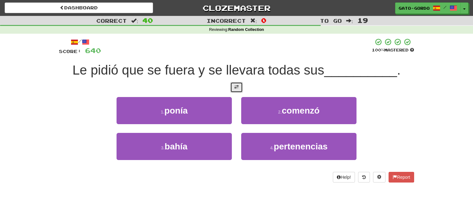
click at [235, 86] on span at bounding box center [236, 87] width 4 height 4
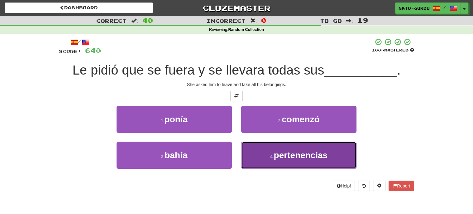
click at [299, 155] on span "pertenencias" at bounding box center [300, 155] width 54 height 10
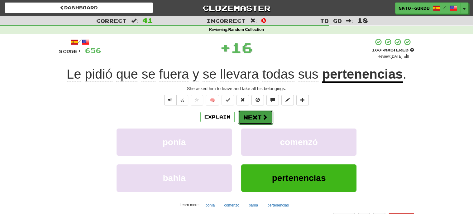
click at [255, 114] on button "Next" at bounding box center [255, 117] width 35 height 14
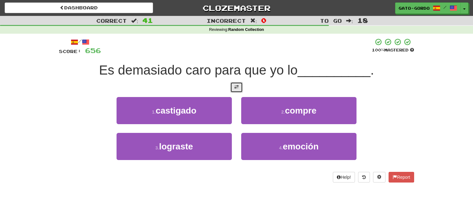
click at [234, 84] on button at bounding box center [236, 87] width 12 height 11
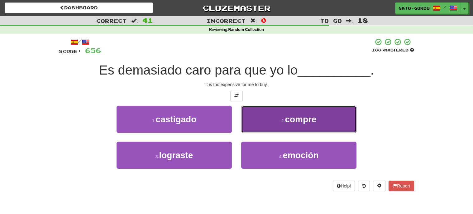
click at [302, 120] on span "compre" at bounding box center [300, 119] width 31 height 10
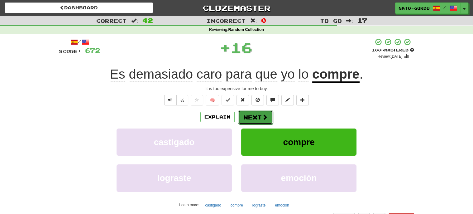
click at [257, 113] on button "Next" at bounding box center [255, 117] width 35 height 14
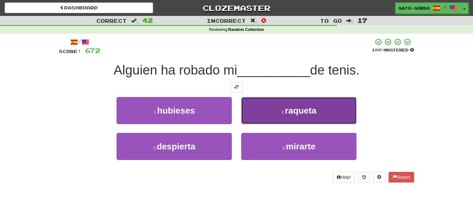
click at [293, 113] on span "raqueta" at bounding box center [300, 111] width 31 height 10
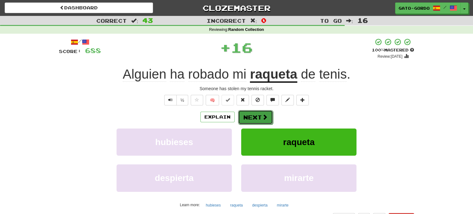
click at [251, 115] on button "Next" at bounding box center [255, 117] width 35 height 14
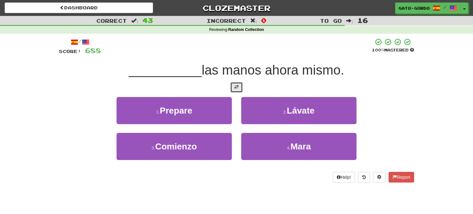
click at [237, 85] on span at bounding box center [236, 87] width 4 height 4
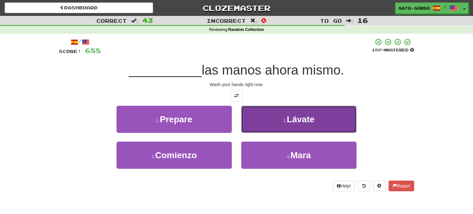
click at [294, 117] on span "Lávate" at bounding box center [300, 119] width 28 height 10
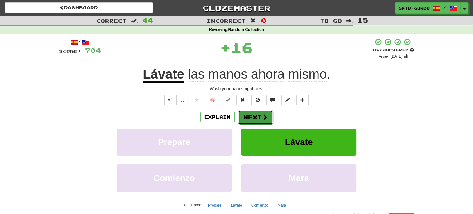
click at [262, 116] on span at bounding box center [265, 117] width 6 height 6
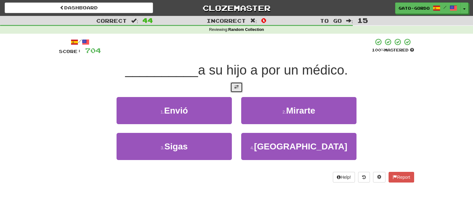
click at [235, 85] on span at bounding box center [236, 87] width 4 height 4
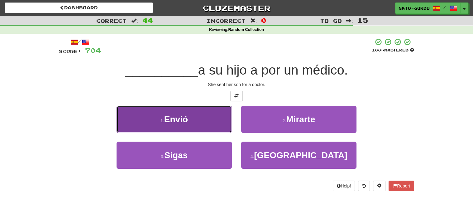
click at [167, 114] on span "Envió" at bounding box center [176, 119] width 24 height 10
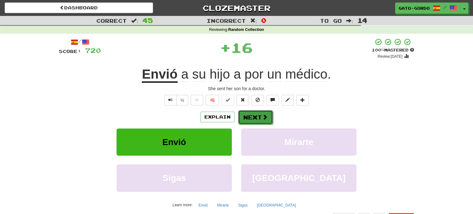
click at [258, 119] on button "Next" at bounding box center [255, 117] width 35 height 14
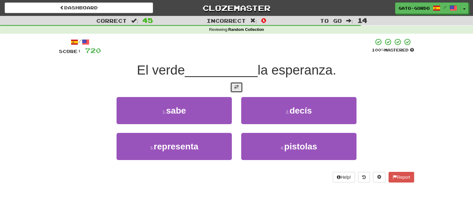
click at [237, 87] on span at bounding box center [236, 87] width 4 height 4
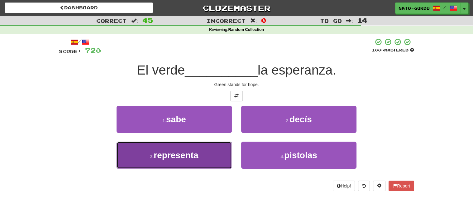
click at [168, 152] on span "representa" at bounding box center [176, 155] width 45 height 10
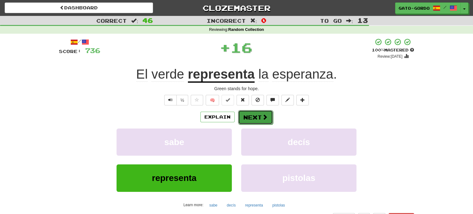
click at [252, 114] on button "Next" at bounding box center [255, 117] width 35 height 14
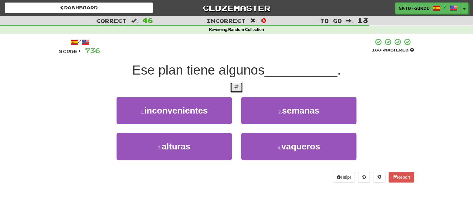
click at [236, 87] on span at bounding box center [236, 87] width 4 height 4
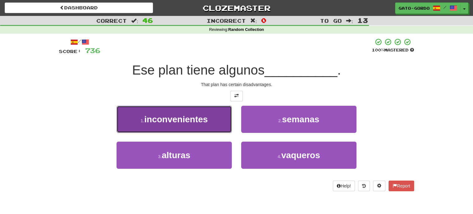
click at [166, 114] on span "inconvenientes" at bounding box center [176, 119] width 64 height 10
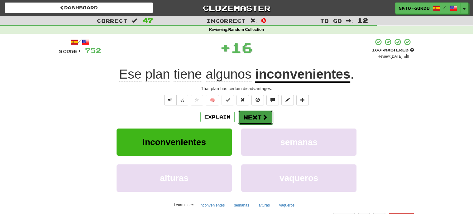
click at [254, 115] on button "Next" at bounding box center [255, 117] width 35 height 14
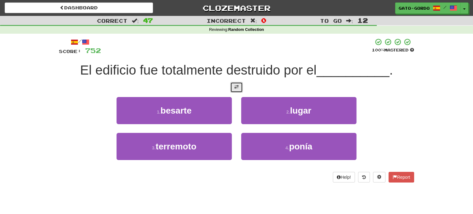
click at [233, 88] on button at bounding box center [236, 87] width 12 height 11
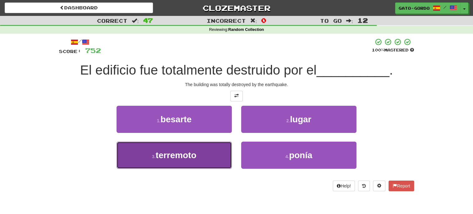
click at [166, 151] on span "terremoto" at bounding box center [175, 155] width 41 height 10
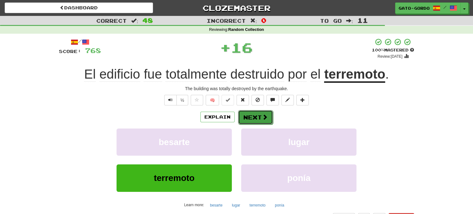
click at [251, 115] on button "Next" at bounding box center [255, 117] width 35 height 14
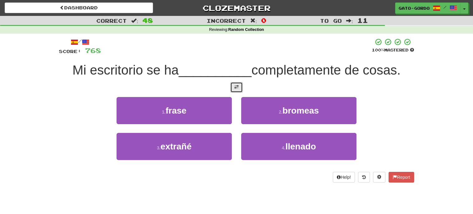
click at [238, 88] on button at bounding box center [236, 87] width 12 height 11
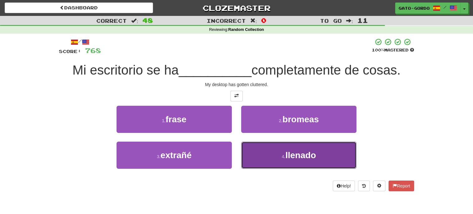
click at [298, 147] on button "4 . llenado" at bounding box center [298, 154] width 115 height 27
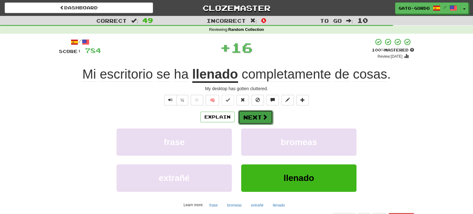
click at [251, 115] on button "Next" at bounding box center [255, 117] width 35 height 14
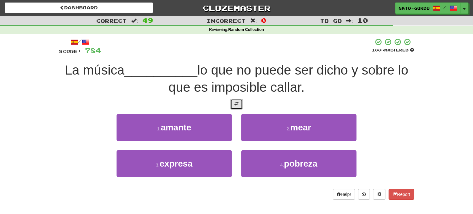
click at [238, 102] on span at bounding box center [236, 104] width 4 height 4
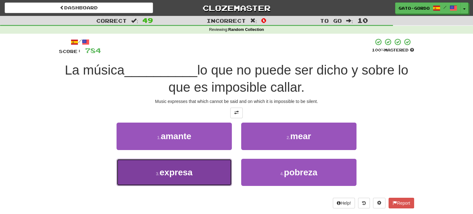
click at [166, 171] on span "expresa" at bounding box center [175, 172] width 33 height 10
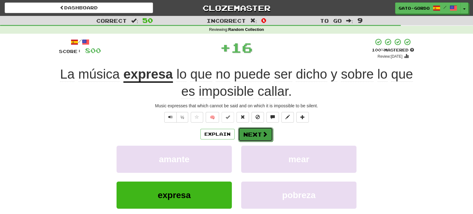
click at [259, 133] on button "Next" at bounding box center [255, 134] width 35 height 14
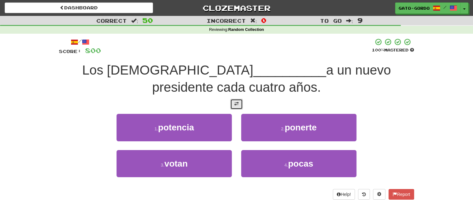
click at [235, 102] on span at bounding box center [236, 104] width 4 height 4
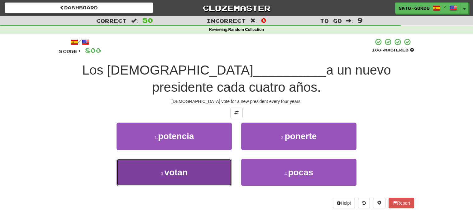
click at [155, 178] on button "3 . votan" at bounding box center [173, 171] width 115 height 27
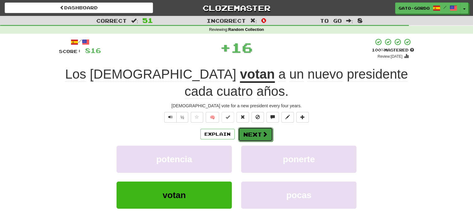
click at [257, 130] on button "Next" at bounding box center [255, 134] width 35 height 14
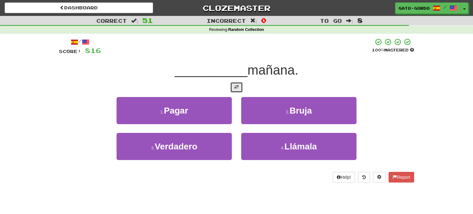
click at [238, 87] on span at bounding box center [236, 87] width 4 height 4
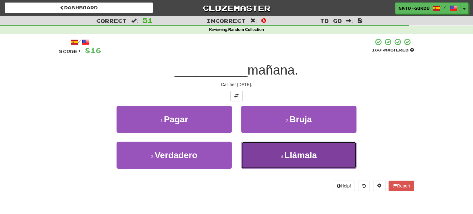
click at [295, 154] on span "Llámala" at bounding box center [300, 155] width 32 height 10
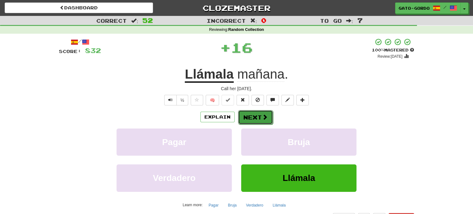
click at [259, 116] on button "Next" at bounding box center [255, 117] width 35 height 14
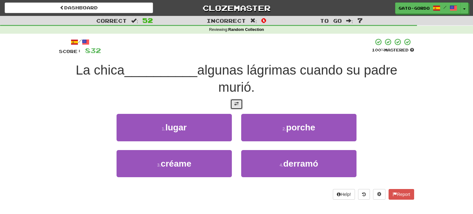
click at [237, 102] on span at bounding box center [236, 104] width 4 height 4
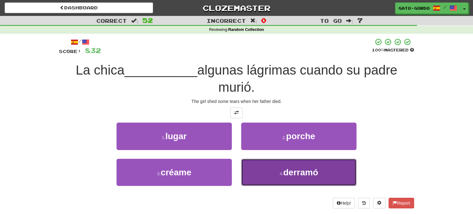
click at [320, 173] on button "4 . derramó" at bounding box center [298, 171] width 115 height 27
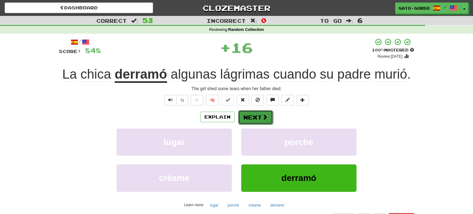
click at [258, 115] on button "Next" at bounding box center [255, 117] width 35 height 14
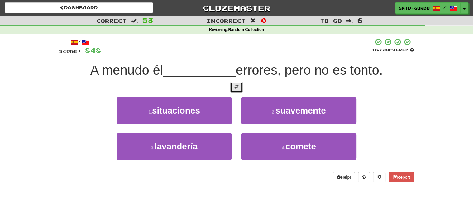
click at [235, 87] on span at bounding box center [236, 87] width 4 height 4
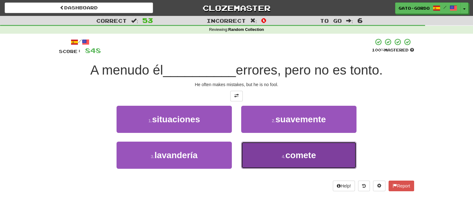
click at [284, 154] on small "4 ." at bounding box center [283, 156] width 4 height 5
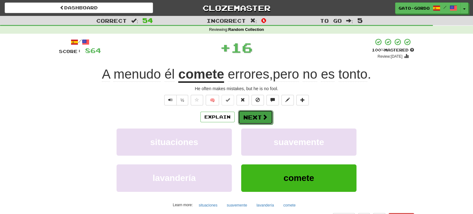
click at [262, 115] on span at bounding box center [265, 117] width 6 height 6
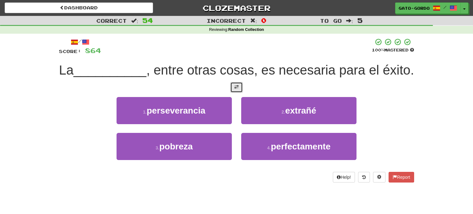
click at [236, 89] on span at bounding box center [236, 87] width 4 height 4
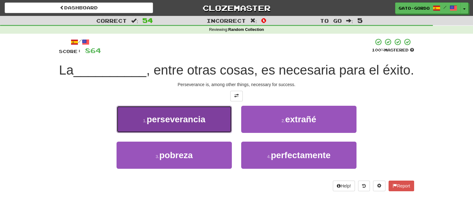
click at [185, 124] on span "perseverancia" at bounding box center [176, 119] width 59 height 10
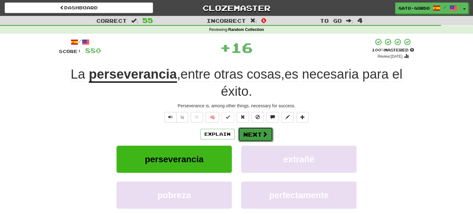
click at [252, 131] on button "Next" at bounding box center [255, 134] width 35 height 14
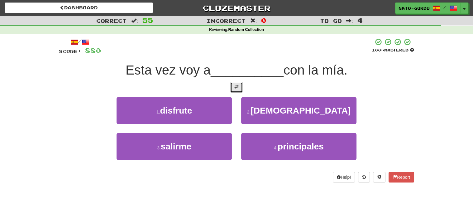
click at [237, 90] on button at bounding box center [236, 87] width 12 height 11
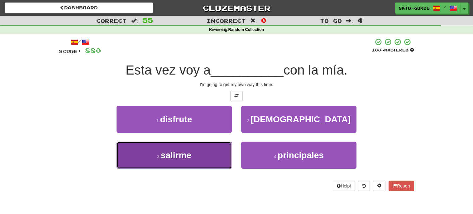
click at [171, 153] on span "salirme" at bounding box center [176, 155] width 31 height 10
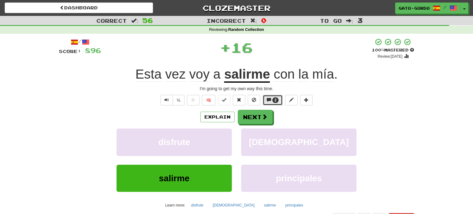
click at [273, 97] on span "2" at bounding box center [275, 100] width 7 height 6
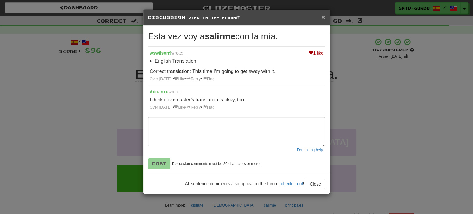
click at [323, 16] on span "×" at bounding box center [323, 16] width 4 height 7
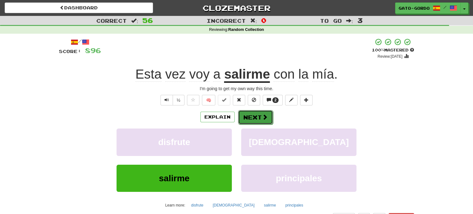
click at [254, 116] on button "Next" at bounding box center [255, 117] width 35 height 14
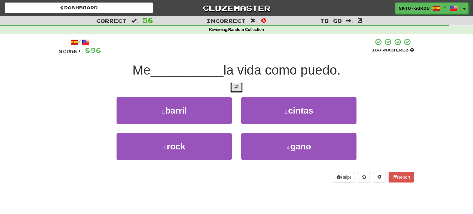
click at [235, 91] on button at bounding box center [236, 87] width 12 height 11
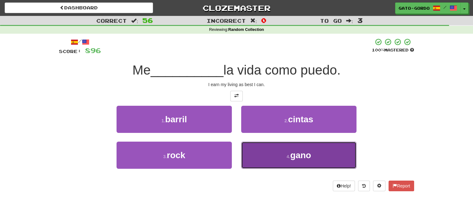
click at [323, 146] on button "4 . gano" at bounding box center [298, 154] width 115 height 27
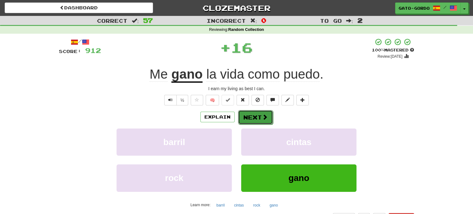
click at [249, 116] on button "Next" at bounding box center [255, 117] width 35 height 14
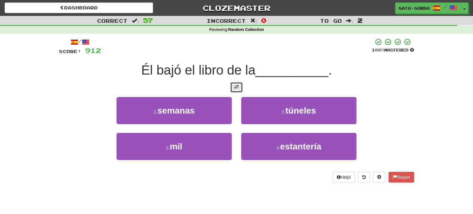
click at [238, 90] on button at bounding box center [236, 87] width 12 height 11
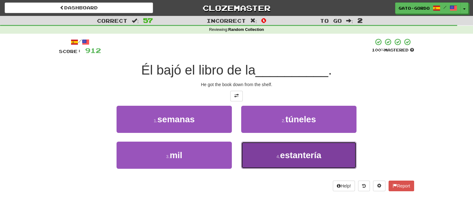
click at [276, 159] on button "4 . estantería" at bounding box center [298, 154] width 115 height 27
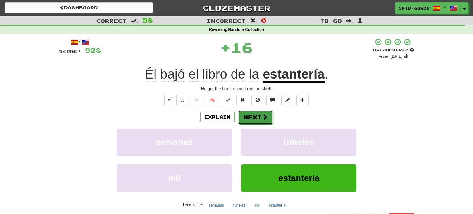
click at [257, 114] on button "Next" at bounding box center [255, 117] width 35 height 14
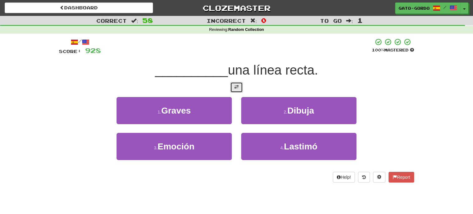
click at [234, 85] on span at bounding box center [236, 87] width 4 height 4
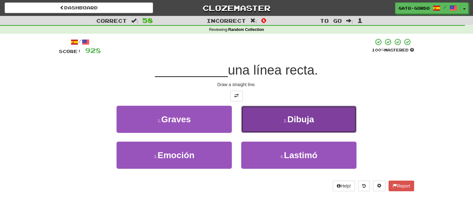
click at [267, 115] on button "2 . Dibuja" at bounding box center [298, 119] width 115 height 27
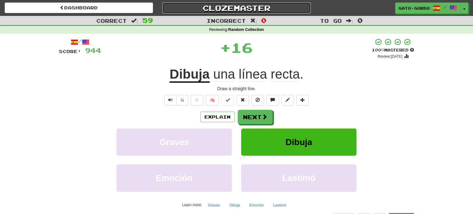
click at [242, 7] on link "Clozemaster" at bounding box center [236, 7] width 148 height 11
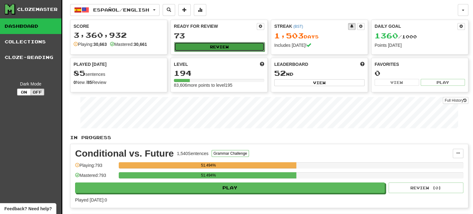
click at [219, 45] on button "Review" at bounding box center [219, 46] width 90 height 9
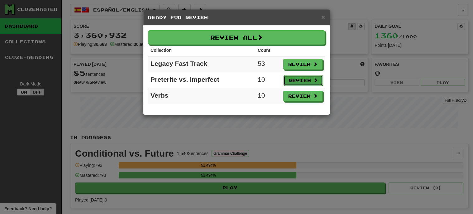
click at [302, 78] on button "Review" at bounding box center [302, 80] width 39 height 11
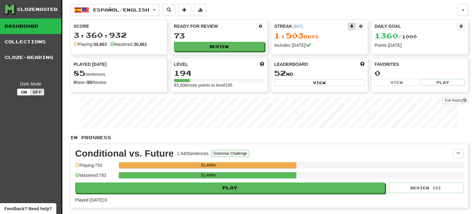
select select "***"
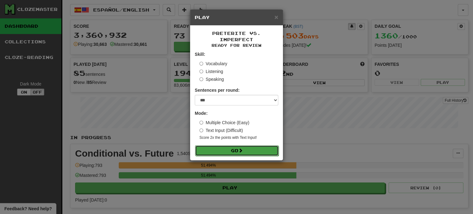
click at [225, 145] on button "Go" at bounding box center [236, 150] width 83 height 11
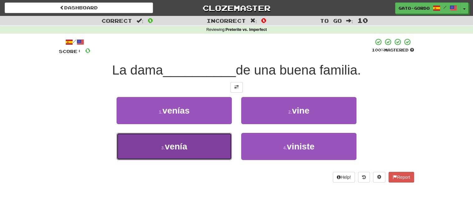
click at [158, 152] on button "3 . venía" at bounding box center [173, 146] width 115 height 27
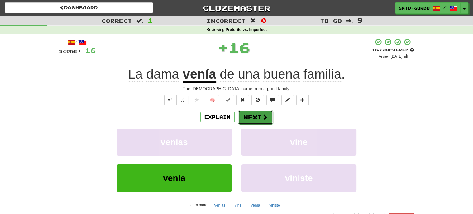
click at [257, 115] on button "Next" at bounding box center [255, 117] width 35 height 14
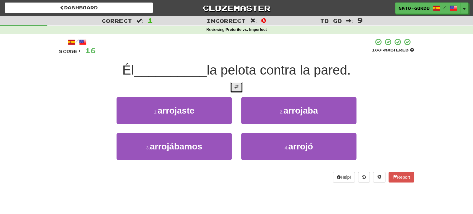
click at [235, 89] on button at bounding box center [236, 87] width 12 height 11
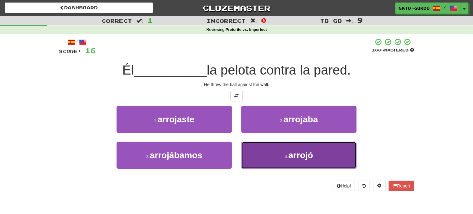
click at [277, 152] on button "4 . arrojó" at bounding box center [298, 154] width 115 height 27
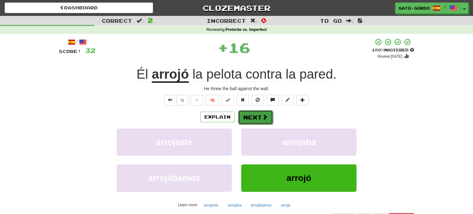
click at [259, 115] on button "Next" at bounding box center [255, 117] width 35 height 14
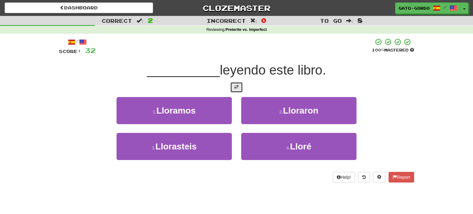
click at [237, 86] on span at bounding box center [236, 87] width 4 height 4
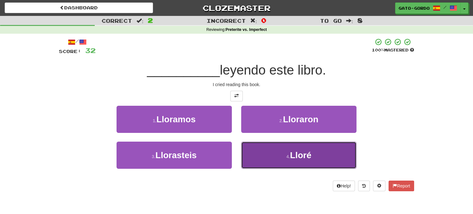
click at [290, 155] on small "4 ." at bounding box center [288, 156] width 4 height 5
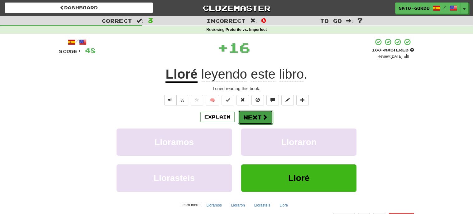
click at [254, 115] on button "Next" at bounding box center [255, 117] width 35 height 14
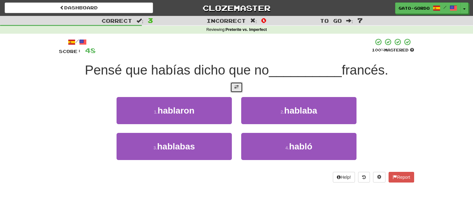
click at [236, 88] on span at bounding box center [236, 87] width 4 height 4
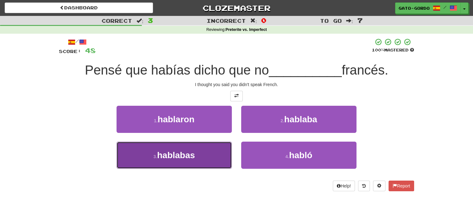
click at [150, 159] on button "3 . hablabas" at bounding box center [173, 154] width 115 height 27
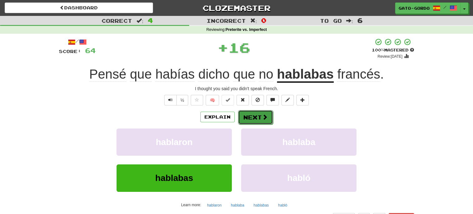
click at [248, 113] on button "Next" at bounding box center [255, 117] width 35 height 14
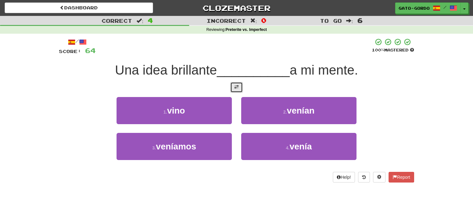
click at [236, 85] on span at bounding box center [236, 87] width 4 height 4
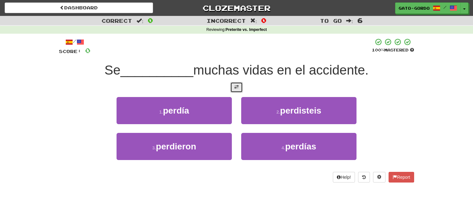
click at [235, 86] on span at bounding box center [236, 87] width 4 height 4
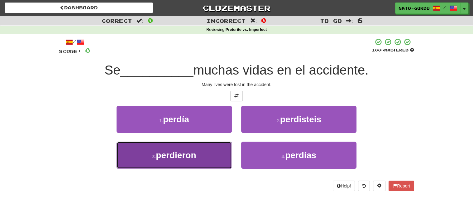
click at [169, 157] on span "perdieron" at bounding box center [176, 155] width 40 height 10
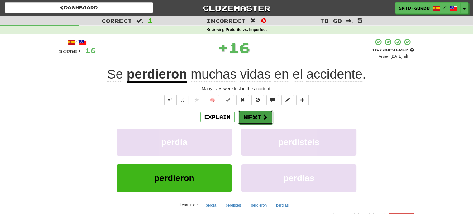
click at [251, 115] on button "Next" at bounding box center [255, 117] width 35 height 14
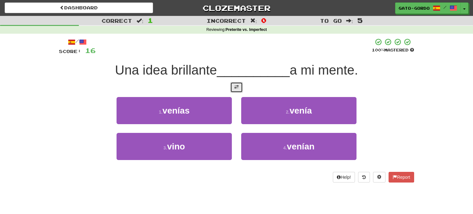
click at [236, 86] on span at bounding box center [236, 87] width 4 height 4
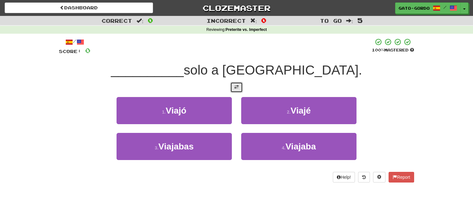
click at [234, 85] on span at bounding box center [236, 87] width 4 height 4
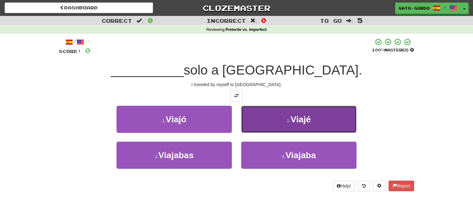
click at [308, 114] on span "Viajé" at bounding box center [300, 119] width 20 height 10
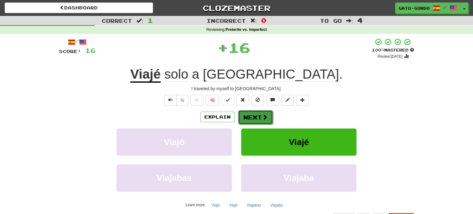
click at [251, 115] on button "Next" at bounding box center [255, 117] width 35 height 14
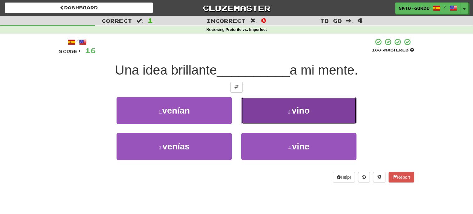
click at [307, 112] on span "vino" at bounding box center [300, 111] width 18 height 10
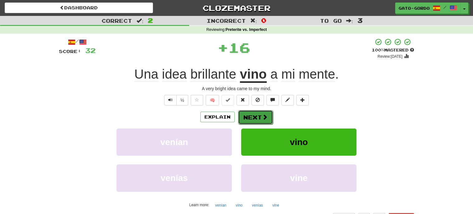
click at [254, 117] on button "Next" at bounding box center [255, 117] width 35 height 14
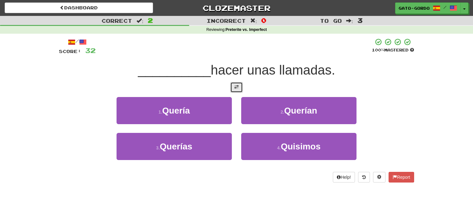
click at [238, 89] on button at bounding box center [236, 87] width 12 height 11
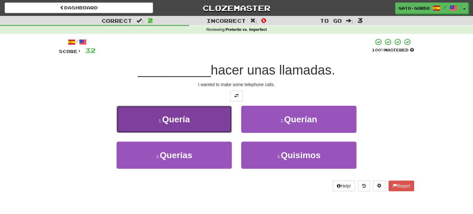
click at [177, 114] on span "Quería" at bounding box center [176, 119] width 28 height 10
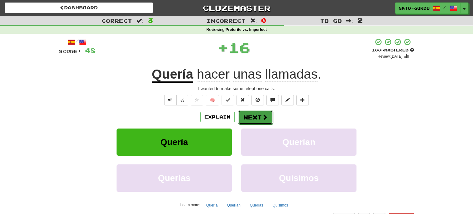
click at [257, 114] on button "Next" at bounding box center [255, 117] width 35 height 14
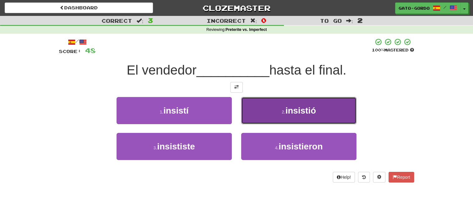
click at [290, 112] on span "insistió" at bounding box center [300, 111] width 31 height 10
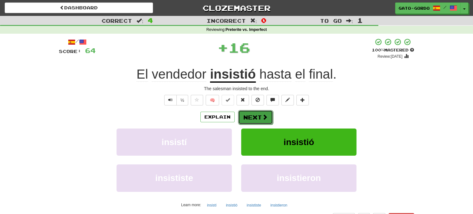
click at [254, 117] on button "Next" at bounding box center [255, 117] width 35 height 14
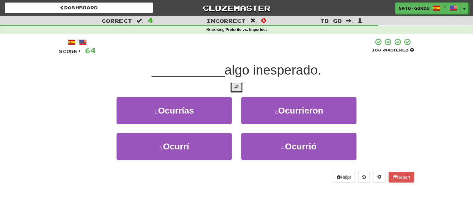
click at [236, 85] on span at bounding box center [236, 87] width 4 height 4
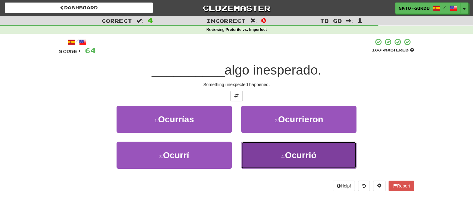
click at [289, 150] on span "Ocurrió" at bounding box center [300, 155] width 31 height 10
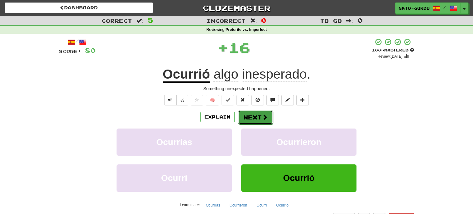
click at [249, 114] on button "Next" at bounding box center [255, 117] width 35 height 14
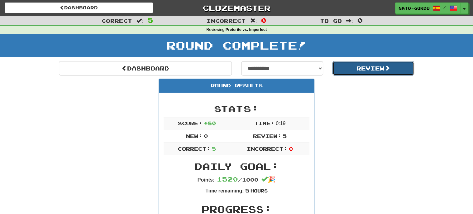
click at [381, 67] on button "Review" at bounding box center [373, 68] width 82 height 14
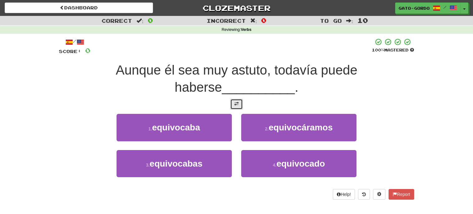
click at [239, 104] on button at bounding box center [236, 104] width 12 height 11
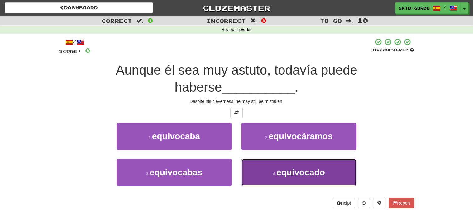
click at [297, 167] on span "equivocado" at bounding box center [300, 172] width 49 height 10
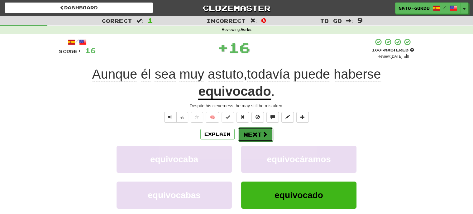
click at [259, 131] on button "Next" at bounding box center [255, 134] width 35 height 14
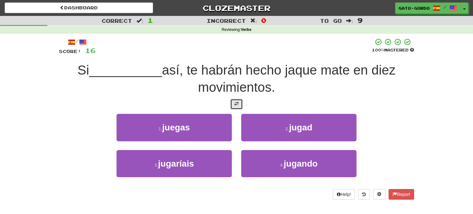
click at [237, 103] on span at bounding box center [236, 104] width 4 height 4
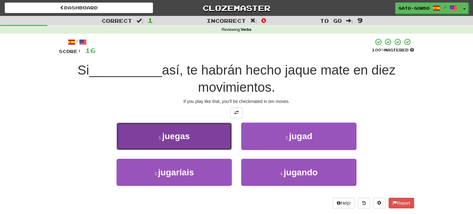
click at [171, 131] on span "juegas" at bounding box center [176, 136] width 28 height 10
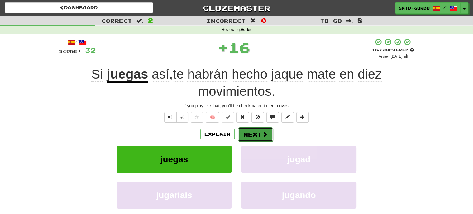
click at [249, 132] on button "Next" at bounding box center [255, 134] width 35 height 14
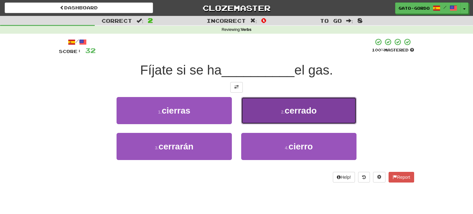
click at [290, 113] on span "cerrado" at bounding box center [300, 111] width 32 height 10
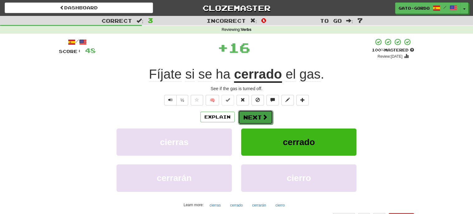
click at [263, 115] on span at bounding box center [265, 117] width 6 height 6
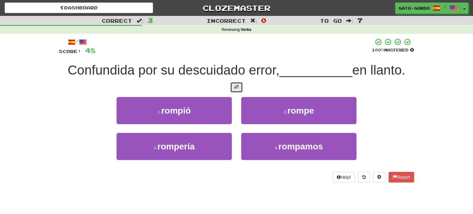
click at [234, 88] on button at bounding box center [236, 87] width 12 height 11
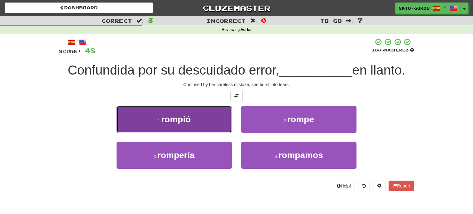
click at [169, 119] on span "rompió" at bounding box center [176, 119] width 30 height 10
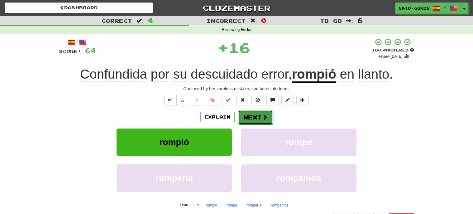
click at [253, 116] on button "Next" at bounding box center [255, 117] width 35 height 14
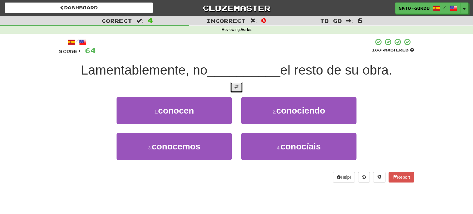
click at [239, 86] on button at bounding box center [236, 87] width 12 height 11
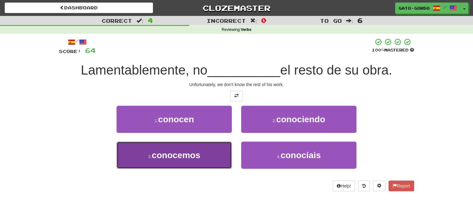
click at [156, 150] on span "conocemos" at bounding box center [176, 155] width 49 height 10
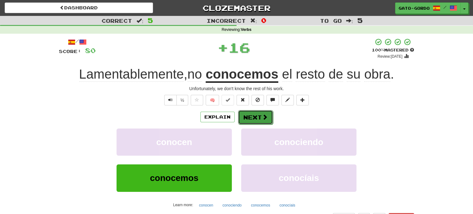
click at [248, 113] on button "Next" at bounding box center [255, 117] width 35 height 14
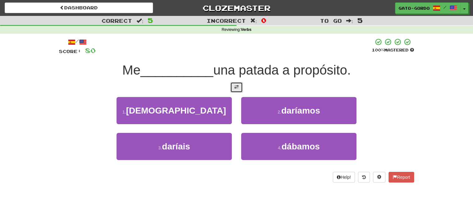
click at [237, 85] on span at bounding box center [236, 87] width 4 height 4
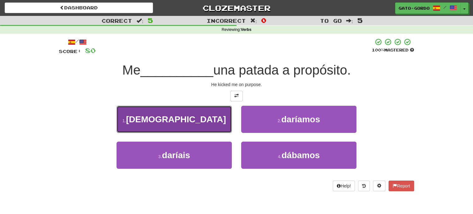
click at [179, 115] on span "[DEMOGRAPHIC_DATA]" at bounding box center [176, 119] width 100 height 10
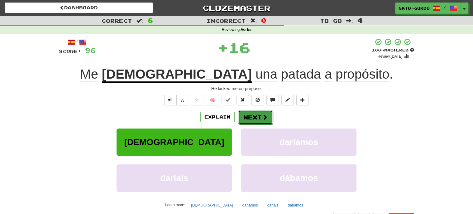
click at [257, 113] on button "Next" at bounding box center [255, 117] width 35 height 14
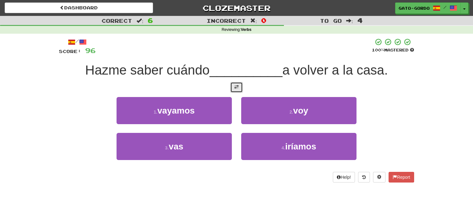
click at [240, 89] on button at bounding box center [236, 87] width 12 height 11
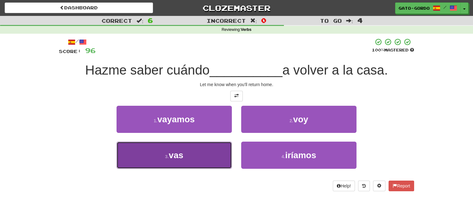
click at [179, 158] on span "vas" at bounding box center [175, 155] width 15 height 10
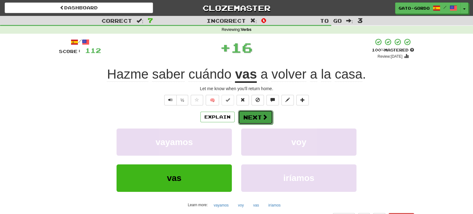
click at [254, 118] on button "Next" at bounding box center [255, 117] width 35 height 14
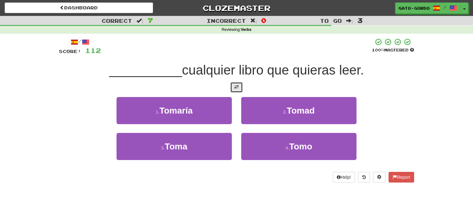
click at [238, 87] on span at bounding box center [236, 87] width 4 height 4
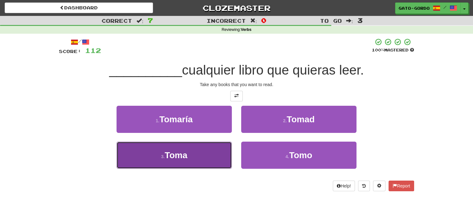
click at [177, 154] on span "Toma" at bounding box center [176, 155] width 23 height 10
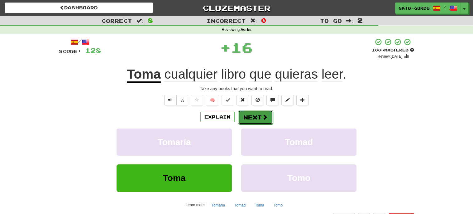
click at [254, 114] on button "Next" at bounding box center [255, 117] width 35 height 14
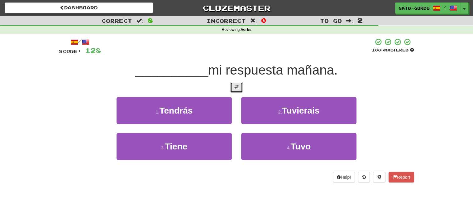
click at [238, 85] on span at bounding box center [236, 87] width 4 height 4
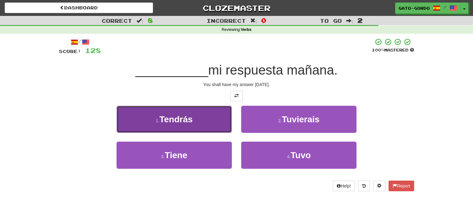
click at [172, 117] on span "Tendrás" at bounding box center [175, 119] width 33 height 10
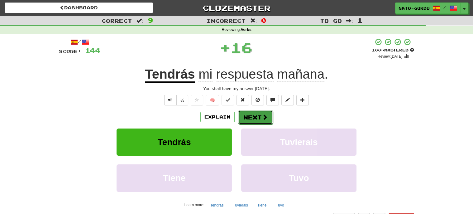
click at [248, 115] on button "Next" at bounding box center [255, 117] width 35 height 14
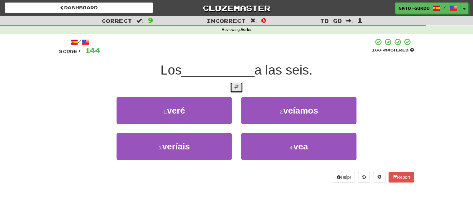
click at [238, 85] on span at bounding box center [236, 87] width 4 height 4
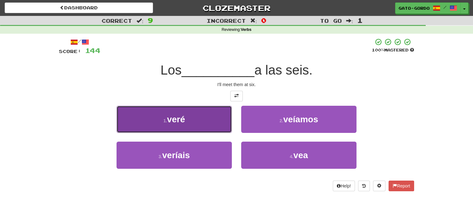
click at [172, 111] on button "1 . veré" at bounding box center [173, 119] width 115 height 27
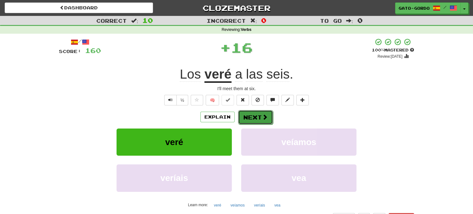
click at [262, 116] on span at bounding box center [265, 117] width 6 height 6
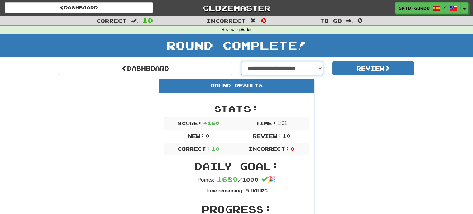
click at [275, 66] on select "**********" at bounding box center [282, 68] width 82 height 14
click at [245, 8] on link "Clozemaster" at bounding box center [236, 7] width 148 height 11
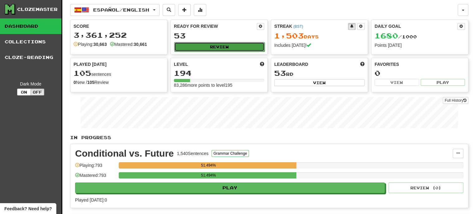
click at [214, 47] on button "Review" at bounding box center [219, 46] width 90 height 9
select select "***"
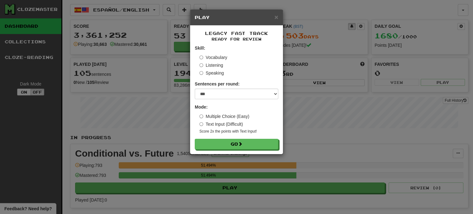
click at [208, 64] on label "Listening" at bounding box center [211, 65] width 24 height 6
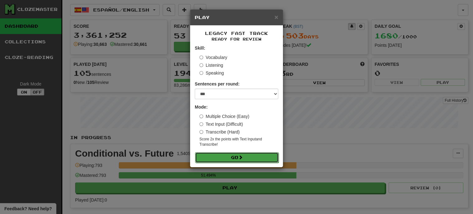
click at [237, 154] on button "Go" at bounding box center [236, 157] width 83 height 11
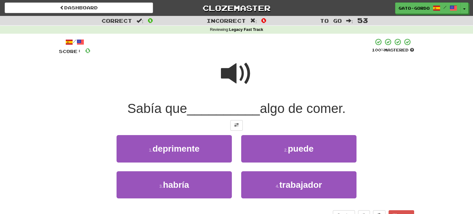
click at [235, 71] on span at bounding box center [236, 73] width 31 height 31
click at [239, 123] on button at bounding box center [236, 125] width 12 height 11
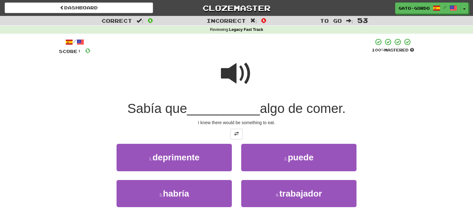
click at [233, 64] on span at bounding box center [236, 73] width 31 height 31
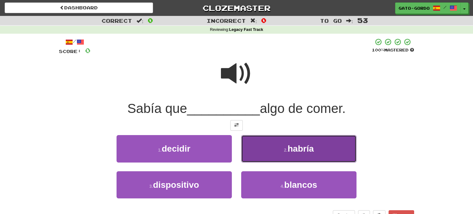
click at [269, 145] on button "2 . habría" at bounding box center [298, 148] width 115 height 27
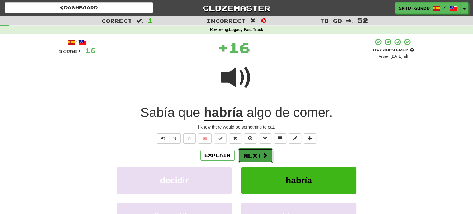
click at [247, 154] on button "Next" at bounding box center [255, 155] width 35 height 14
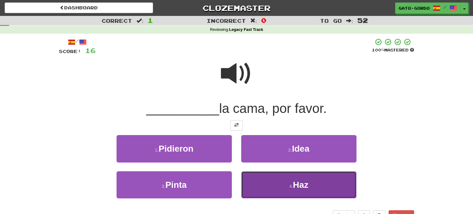
click at [295, 180] on span "Haz" at bounding box center [301, 185] width 16 height 10
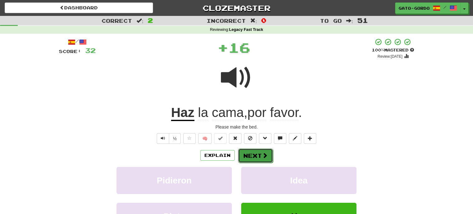
click at [258, 152] on button "Next" at bounding box center [255, 155] width 35 height 14
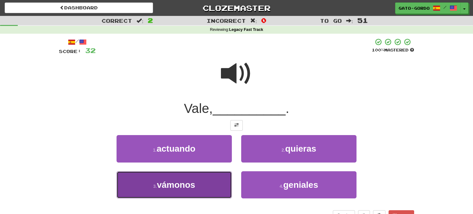
click at [174, 182] on span "vámonos" at bounding box center [176, 185] width 38 height 10
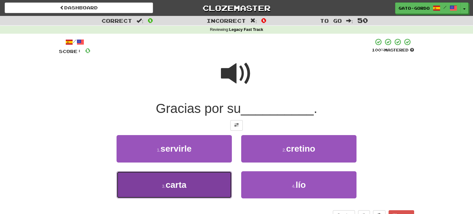
click at [186, 185] on span "carta" at bounding box center [175, 185] width 21 height 10
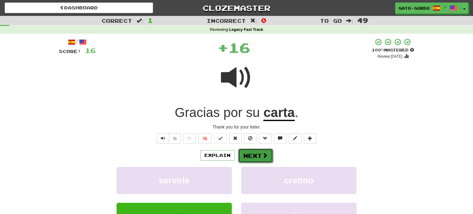
click at [258, 155] on button "Next" at bounding box center [255, 155] width 35 height 14
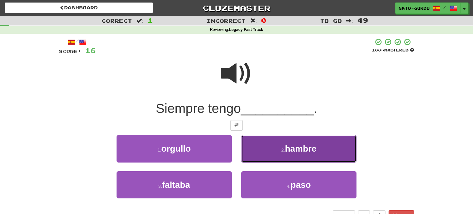
click at [298, 153] on button "2 . hambre" at bounding box center [298, 148] width 115 height 27
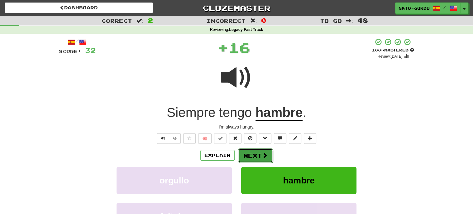
click at [254, 153] on button "Next" at bounding box center [255, 155] width 35 height 14
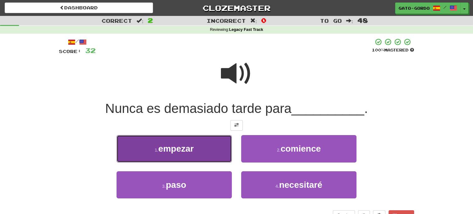
click at [171, 144] on span "empezar" at bounding box center [175, 149] width 35 height 10
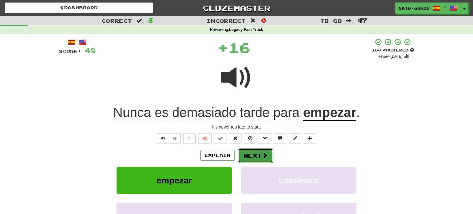
click at [253, 152] on button "Next" at bounding box center [255, 155] width 35 height 14
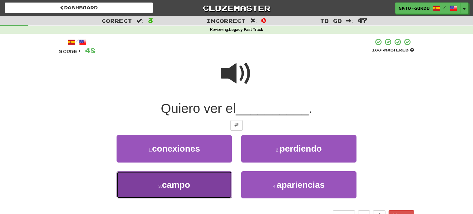
click at [173, 182] on span "campo" at bounding box center [176, 185] width 28 height 10
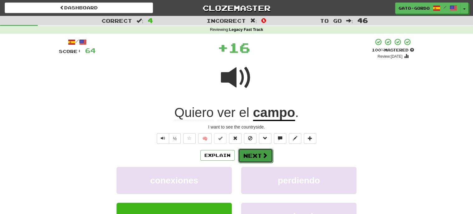
click at [262, 153] on span at bounding box center [265, 155] width 6 height 6
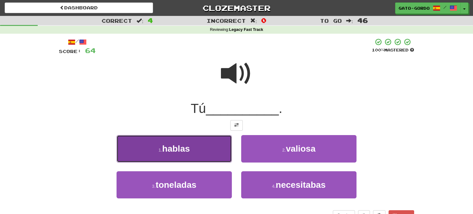
click at [208, 144] on button "1 . hablas" at bounding box center [173, 148] width 115 height 27
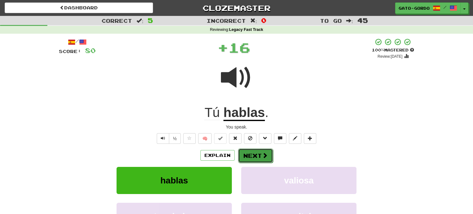
click at [262, 156] on span at bounding box center [265, 155] width 6 height 6
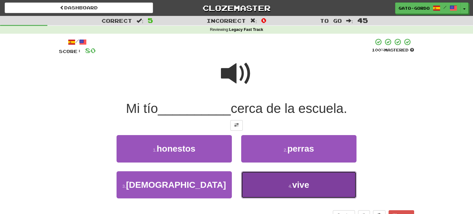
click at [300, 183] on span "vive" at bounding box center [300, 185] width 17 height 10
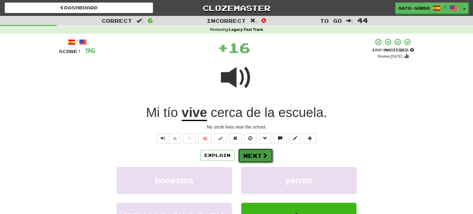
click at [262, 153] on span at bounding box center [265, 155] width 6 height 6
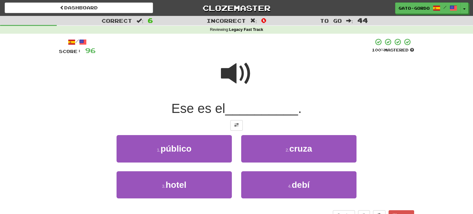
click at [234, 71] on span at bounding box center [236, 73] width 31 height 31
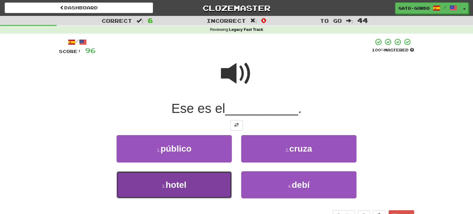
click at [168, 186] on span "hotel" at bounding box center [175, 185] width 21 height 10
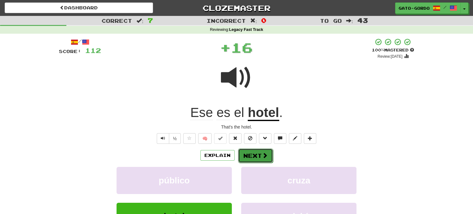
click at [254, 153] on button "Next" at bounding box center [255, 155] width 35 height 14
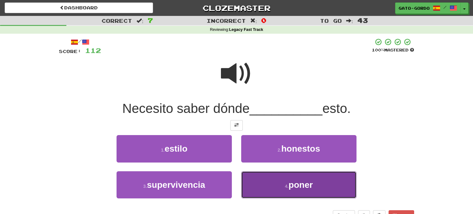
click at [305, 184] on span "poner" at bounding box center [300, 185] width 24 height 10
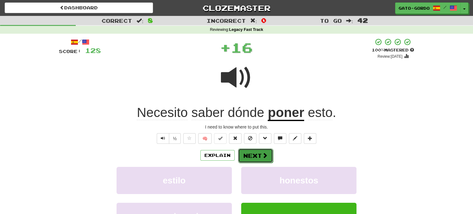
click at [253, 153] on button "Next" at bounding box center [255, 155] width 35 height 14
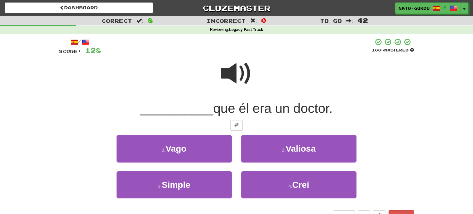
click at [236, 70] on span at bounding box center [236, 73] width 31 height 31
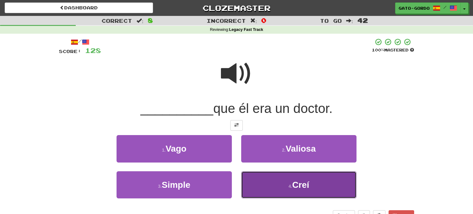
click at [292, 188] on button "4 . [GEOGRAPHIC_DATA]" at bounding box center [298, 184] width 115 height 27
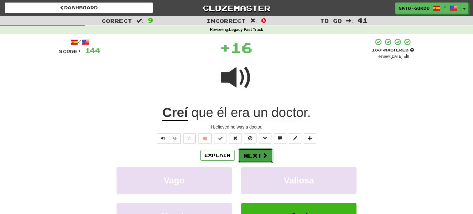
click at [252, 155] on button "Next" at bounding box center [255, 155] width 35 height 14
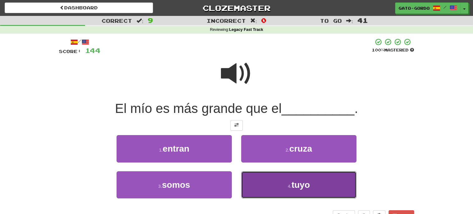
click at [268, 178] on button "4 . [GEOGRAPHIC_DATA]" at bounding box center [298, 184] width 115 height 27
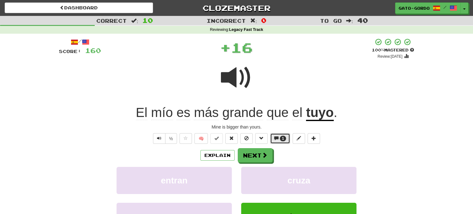
click at [280, 136] on span "1" at bounding box center [283, 138] width 7 height 6
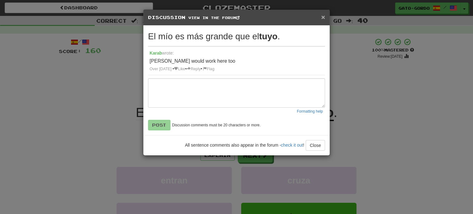
click at [323, 18] on span "×" at bounding box center [323, 16] width 4 height 7
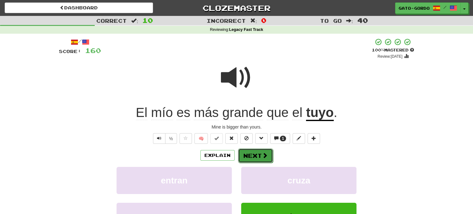
click at [252, 156] on button "Next" at bounding box center [255, 155] width 35 height 14
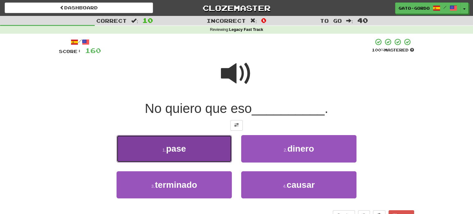
click at [191, 147] on button "1 . pase" at bounding box center [173, 148] width 115 height 27
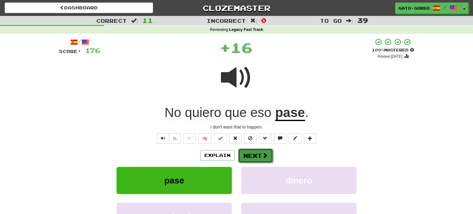
click at [253, 153] on button "Next" at bounding box center [255, 155] width 35 height 14
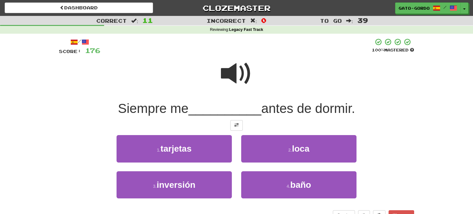
click at [234, 73] on span at bounding box center [236, 73] width 31 height 31
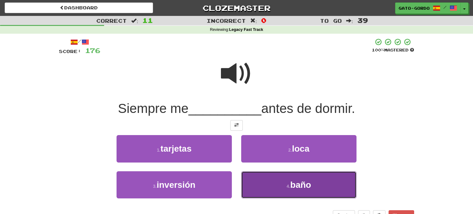
click at [284, 185] on button "4 . baño" at bounding box center [298, 184] width 115 height 27
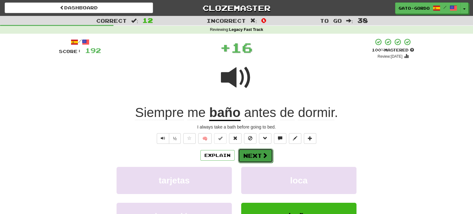
click at [245, 154] on button "Next" at bounding box center [255, 155] width 35 height 14
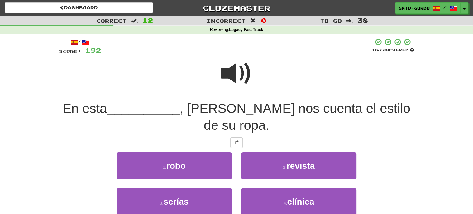
click at [236, 74] on span at bounding box center [236, 73] width 31 height 31
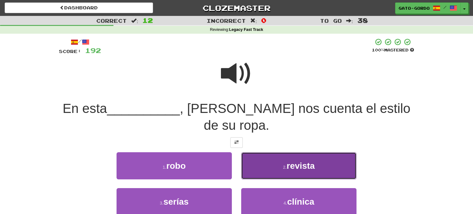
click at [304, 162] on span "revista" at bounding box center [300, 166] width 28 height 10
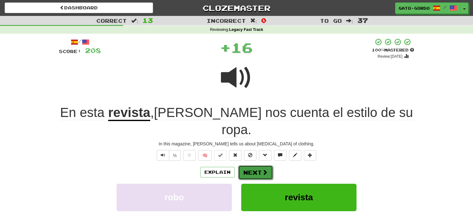
click at [248, 165] on button "Next" at bounding box center [255, 172] width 35 height 14
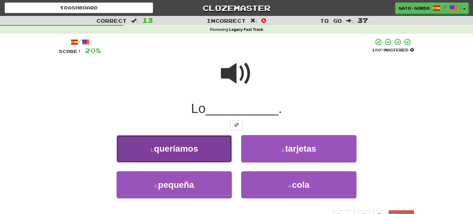
click at [175, 148] on span "queríamos" at bounding box center [176, 149] width 44 height 10
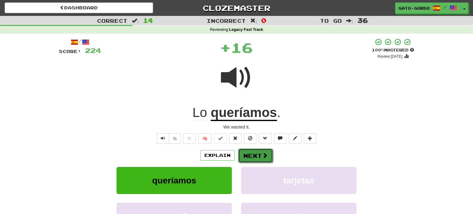
click at [258, 157] on button "Next" at bounding box center [255, 155] width 35 height 14
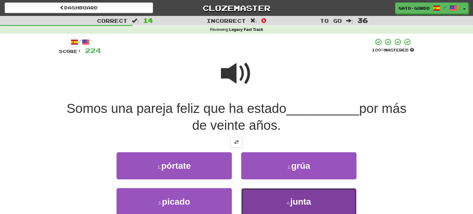
click at [264, 188] on button "4 . junta" at bounding box center [298, 201] width 115 height 27
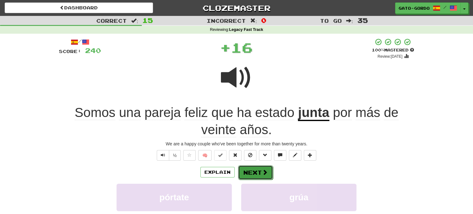
click at [248, 168] on button "Next" at bounding box center [255, 172] width 35 height 14
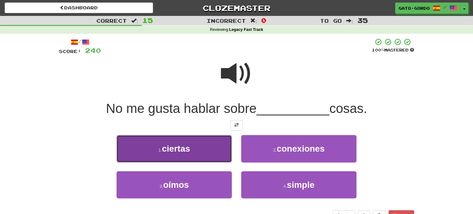
click at [185, 148] on span "ciertas" at bounding box center [176, 149] width 28 height 10
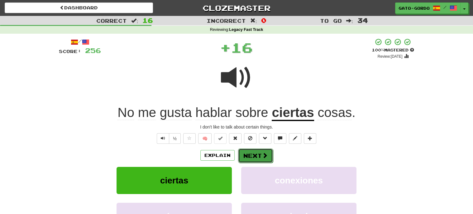
click at [254, 152] on button "Next" at bounding box center [255, 155] width 35 height 14
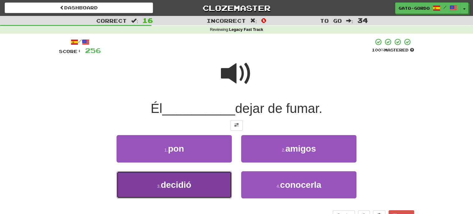
click at [172, 180] on span "decidió" at bounding box center [176, 185] width 31 height 10
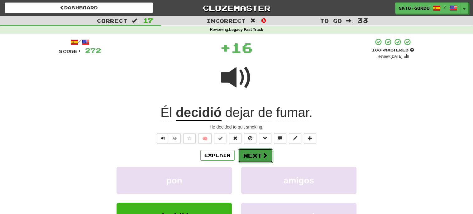
click at [262, 154] on span at bounding box center [265, 155] width 6 height 6
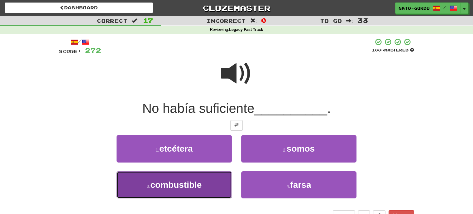
click at [181, 180] on span "combustible" at bounding box center [175, 185] width 51 height 10
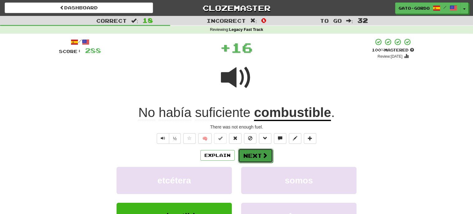
click at [259, 154] on button "Next" at bounding box center [255, 155] width 35 height 14
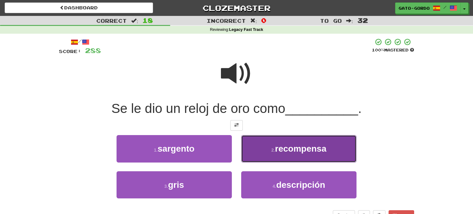
click at [291, 149] on span "recompensa" at bounding box center [300, 149] width 51 height 10
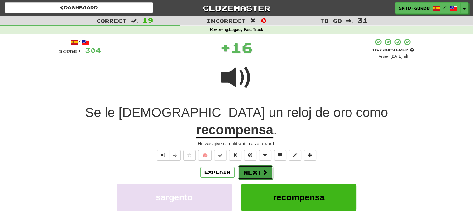
click at [253, 165] on button "Next" at bounding box center [255, 172] width 35 height 14
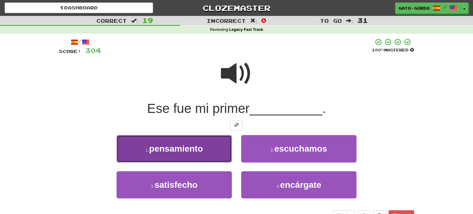
click at [146, 149] on small "1 ." at bounding box center [147, 149] width 4 height 5
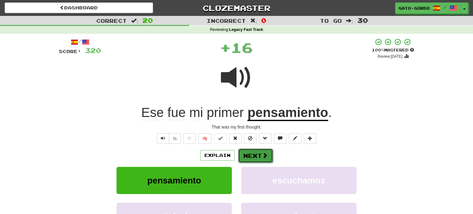
click at [262, 153] on span at bounding box center [265, 155] width 6 height 6
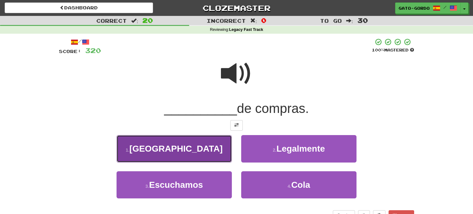
click at [194, 149] on button "1 . Irán" at bounding box center [173, 148] width 115 height 27
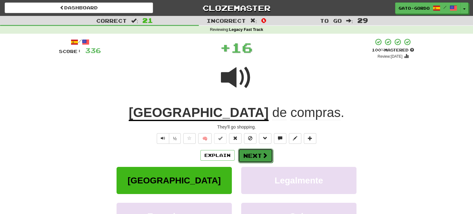
click at [263, 155] on span at bounding box center [265, 155] width 6 height 6
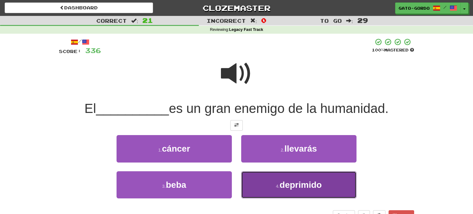
click at [275, 185] on button "4 . deprimido" at bounding box center [298, 184] width 115 height 27
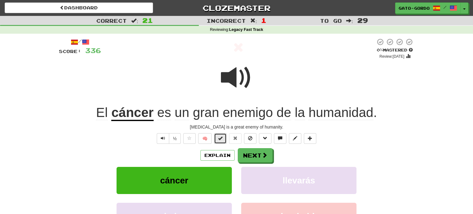
click at [223, 136] on button at bounding box center [220, 138] width 12 height 11
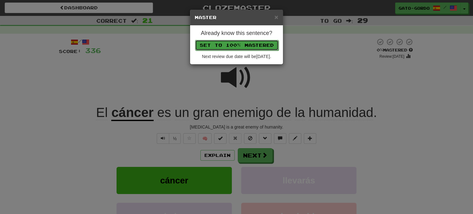
click at [225, 46] on button "Set to 100% Mastered" at bounding box center [236, 45] width 83 height 11
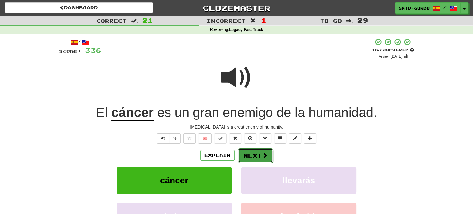
click at [251, 154] on button "Next" at bounding box center [255, 155] width 35 height 14
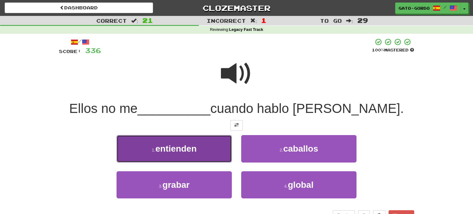
click at [172, 145] on span "entienden" at bounding box center [175, 149] width 41 height 10
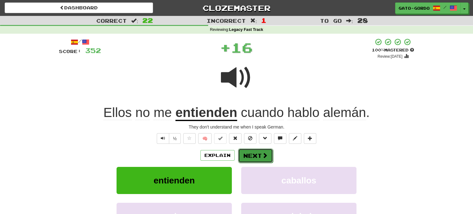
click at [253, 157] on button "Next" at bounding box center [255, 155] width 35 height 14
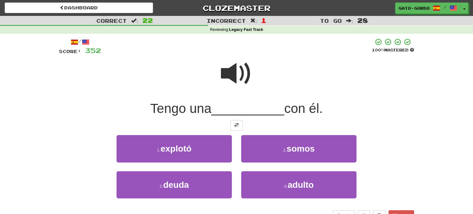
click at [237, 74] on span at bounding box center [236, 73] width 31 height 31
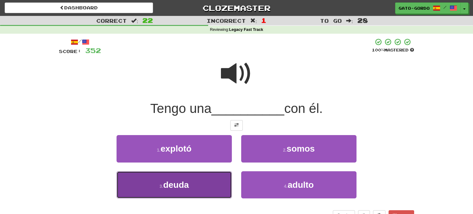
click at [175, 182] on span "deuda" at bounding box center [176, 185] width 26 height 10
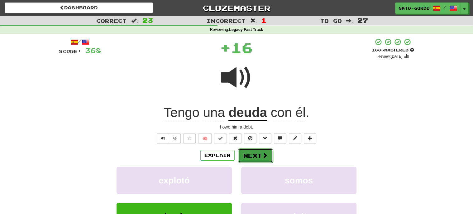
click at [257, 155] on button "Next" at bounding box center [255, 155] width 35 height 14
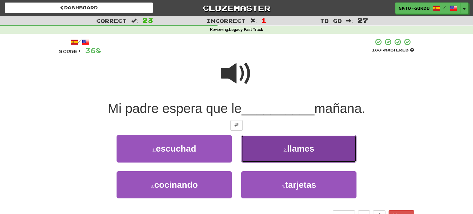
click at [277, 142] on button "2 . llames" at bounding box center [298, 148] width 115 height 27
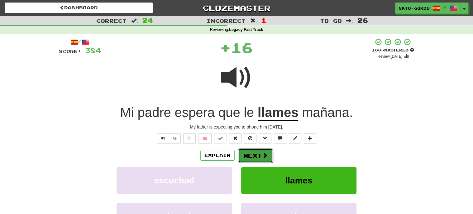
click at [259, 152] on button "Next" at bounding box center [255, 155] width 35 height 14
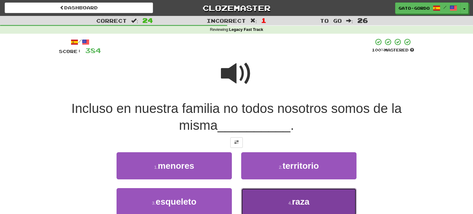
click at [286, 195] on button "4 . raza" at bounding box center [298, 201] width 115 height 27
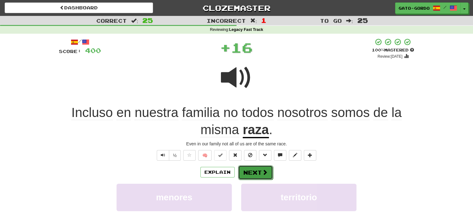
click at [247, 169] on button "Next" at bounding box center [255, 172] width 35 height 14
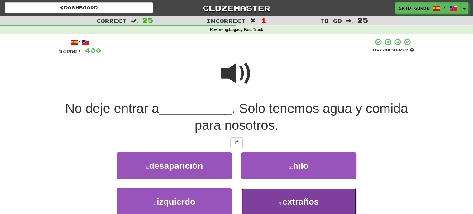
click at [274, 196] on button "4 . extraños" at bounding box center [298, 201] width 115 height 27
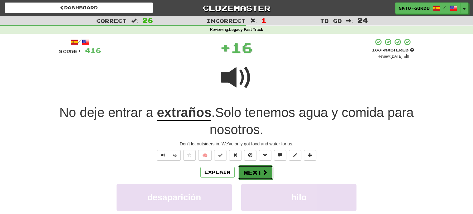
click at [253, 173] on button "Next" at bounding box center [255, 172] width 35 height 14
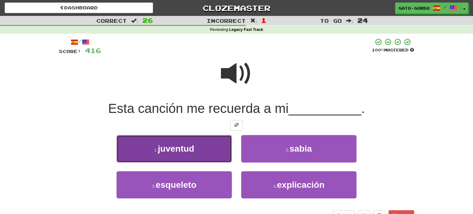
click at [187, 145] on span "juventud" at bounding box center [176, 149] width 36 height 10
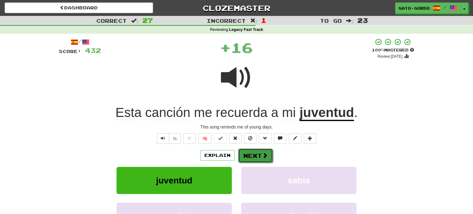
click at [258, 152] on button "Next" at bounding box center [255, 155] width 35 height 14
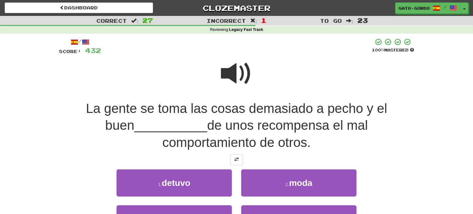
click at [234, 74] on span at bounding box center [236, 73] width 31 height 31
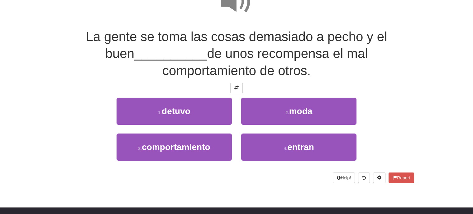
scroll to position [73, 0]
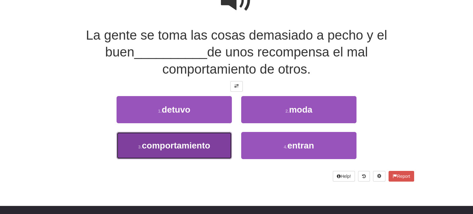
click at [160, 141] on span "comportamiento" at bounding box center [176, 145] width 68 height 10
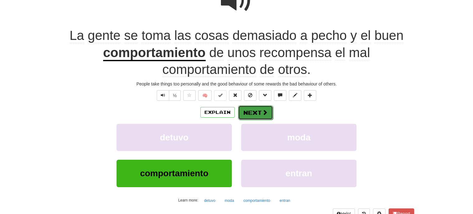
click at [245, 116] on button "Next" at bounding box center [255, 112] width 35 height 14
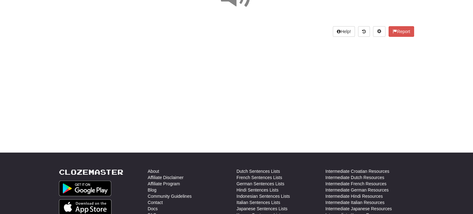
scroll to position [0, 0]
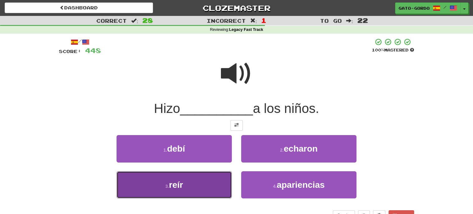
click at [171, 183] on span "reír" at bounding box center [176, 185] width 14 height 10
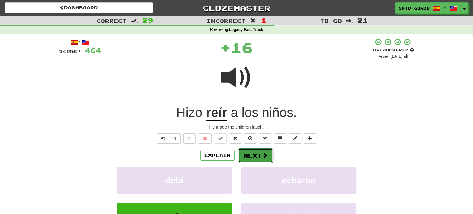
click at [258, 154] on button "Next" at bounding box center [255, 155] width 35 height 14
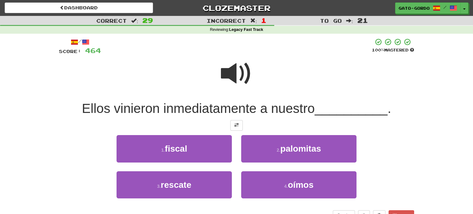
click at [238, 72] on span at bounding box center [236, 73] width 31 height 31
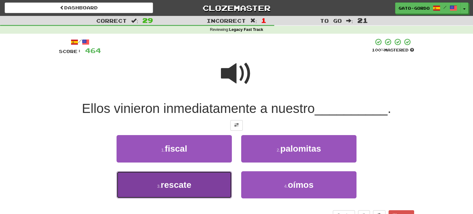
click at [171, 188] on button "3 . rescate" at bounding box center [173, 184] width 115 height 27
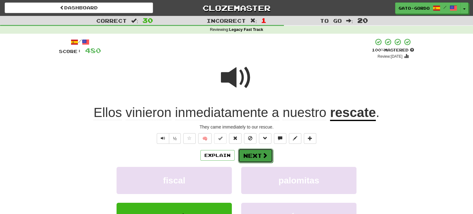
click at [247, 150] on button "Next" at bounding box center [255, 155] width 35 height 14
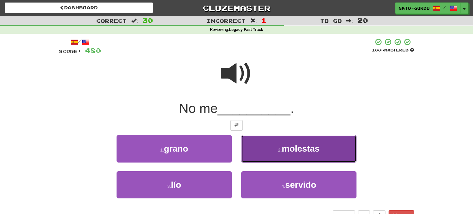
click at [282, 149] on span "molestas" at bounding box center [300, 149] width 38 height 10
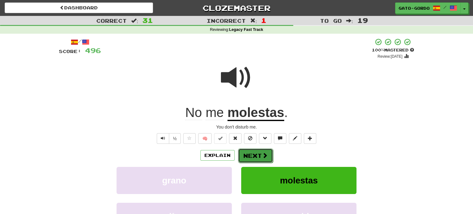
click at [249, 150] on button "Next" at bounding box center [255, 155] width 35 height 14
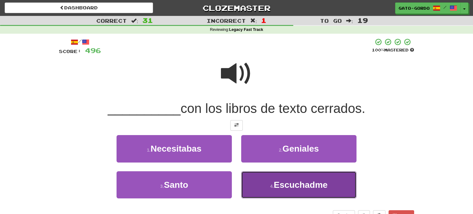
click at [300, 185] on span "Escuchadme" at bounding box center [300, 185] width 54 height 10
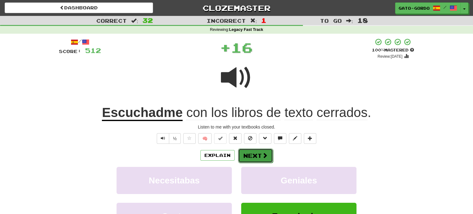
click at [254, 154] on button "Next" at bounding box center [255, 155] width 35 height 14
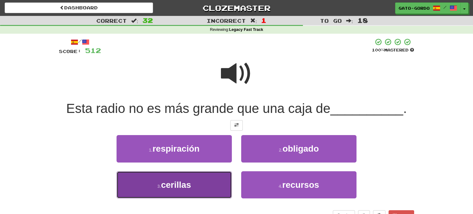
click at [158, 186] on small "3 ." at bounding box center [159, 185] width 4 height 5
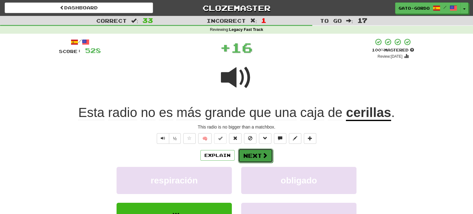
click at [247, 154] on button "Next" at bounding box center [255, 155] width 35 height 14
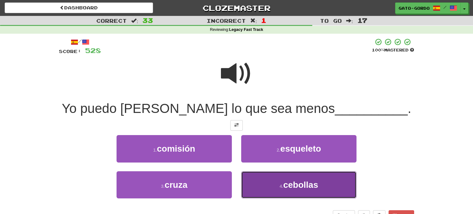
click at [296, 186] on span "cebollas" at bounding box center [300, 185] width 35 height 10
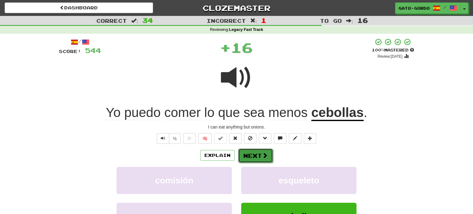
click at [256, 153] on button "Next" at bounding box center [255, 155] width 35 height 14
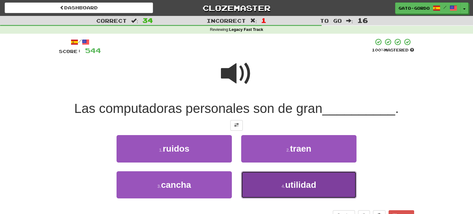
click at [283, 186] on small "4 ." at bounding box center [283, 185] width 4 height 5
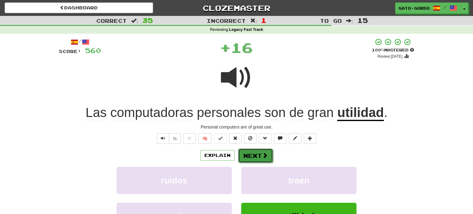
click at [255, 155] on button "Next" at bounding box center [255, 155] width 35 height 14
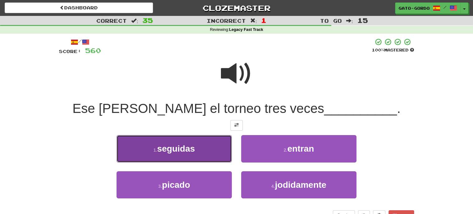
click at [168, 151] on span "seguidas" at bounding box center [176, 149] width 38 height 10
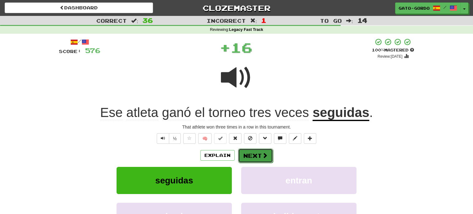
click at [254, 153] on button "Next" at bounding box center [255, 155] width 35 height 14
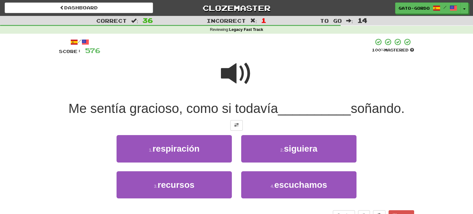
click at [239, 68] on span at bounding box center [236, 73] width 31 height 31
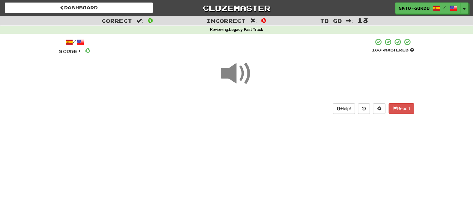
click at [234, 66] on span at bounding box center [236, 73] width 31 height 31
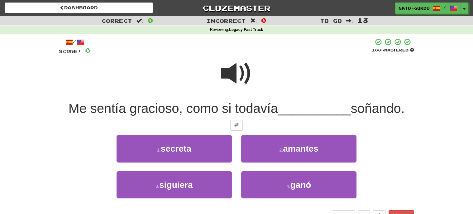
click at [234, 66] on span at bounding box center [236, 73] width 31 height 31
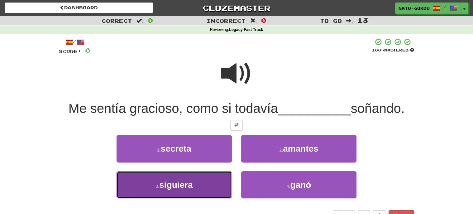
click at [148, 183] on button "3 . siguiera" at bounding box center [173, 184] width 115 height 27
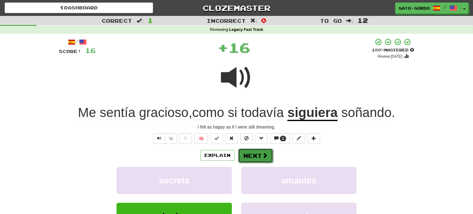
click at [258, 154] on button "Next" at bounding box center [255, 155] width 35 height 14
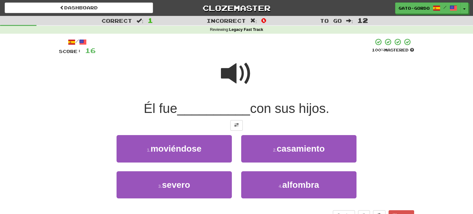
click at [232, 77] on span at bounding box center [236, 73] width 31 height 31
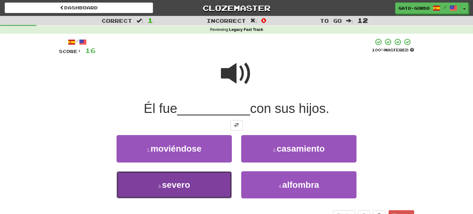
click at [176, 182] on span "severo" at bounding box center [176, 185] width 28 height 10
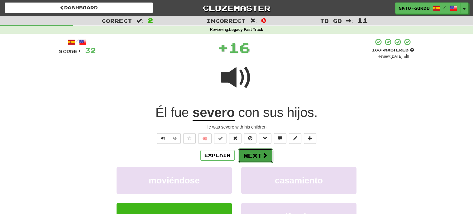
click at [262, 154] on span at bounding box center [265, 155] width 6 height 6
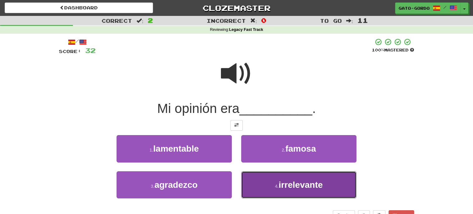
click at [271, 177] on button "4 . irrelevante" at bounding box center [298, 184] width 115 height 27
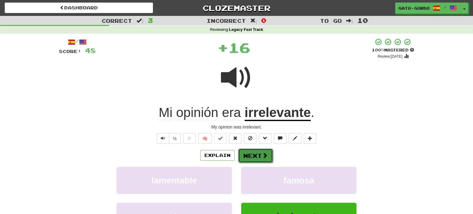
click at [251, 152] on button "Next" at bounding box center [255, 155] width 35 height 14
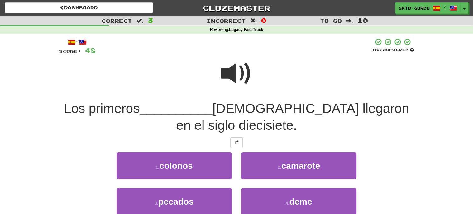
click at [237, 68] on span at bounding box center [236, 73] width 31 height 31
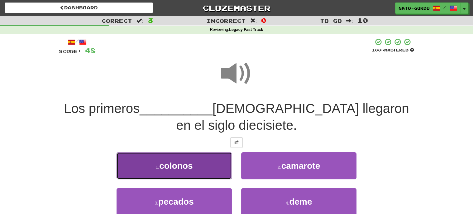
click at [173, 167] on span "colonos" at bounding box center [175, 166] width 33 height 10
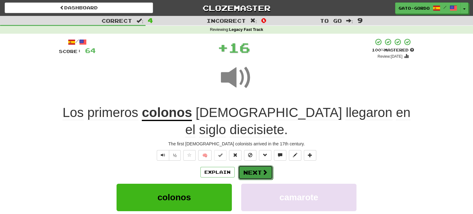
click at [255, 169] on button "Next" at bounding box center [255, 172] width 35 height 14
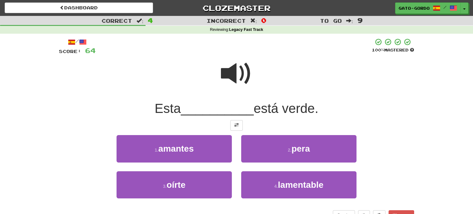
click at [235, 70] on span at bounding box center [236, 73] width 31 height 31
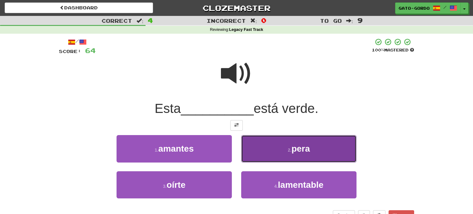
click at [306, 148] on span "pera" at bounding box center [300, 149] width 18 height 10
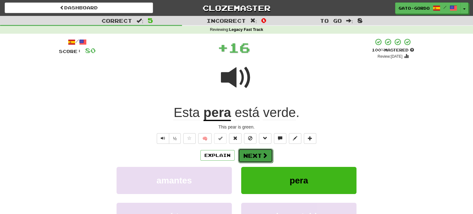
click at [247, 154] on button "Next" at bounding box center [255, 155] width 35 height 14
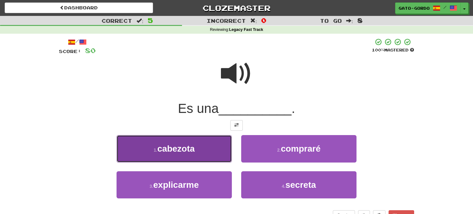
click at [175, 151] on span "cabezota" at bounding box center [175, 149] width 37 height 10
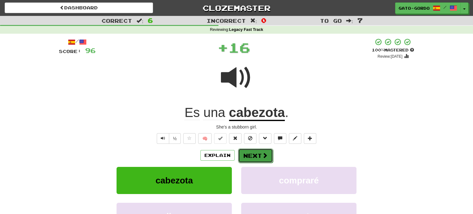
click at [248, 153] on button "Next" at bounding box center [255, 155] width 35 height 14
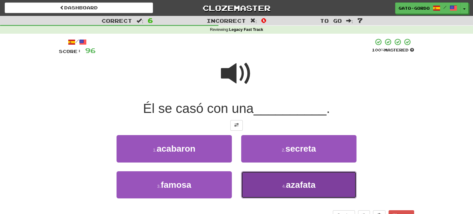
click at [279, 187] on button "4 . [GEOGRAPHIC_DATA]" at bounding box center [298, 184] width 115 height 27
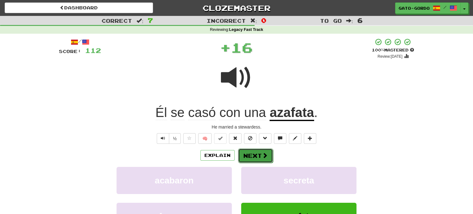
click at [252, 156] on button "Next" at bounding box center [255, 155] width 35 height 14
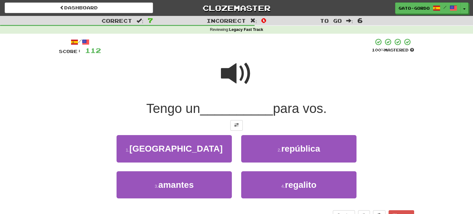
click at [234, 76] on span at bounding box center [236, 73] width 31 height 31
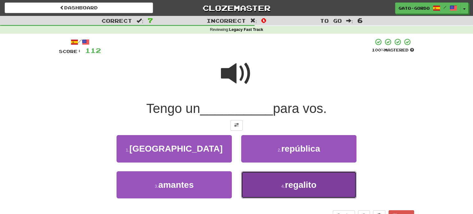
click at [295, 182] on span "regalito" at bounding box center [300, 185] width 31 height 10
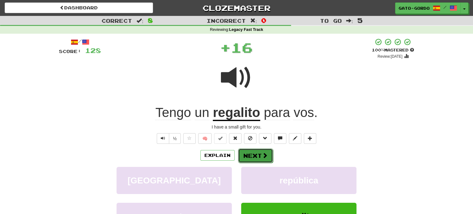
click at [255, 154] on button "Next" at bounding box center [255, 155] width 35 height 14
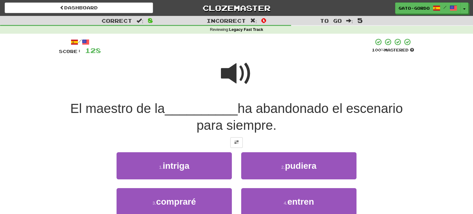
click at [234, 73] on span at bounding box center [236, 73] width 31 height 31
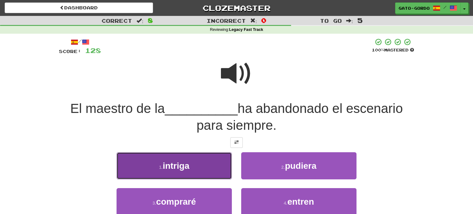
click at [162, 161] on button "1 . intriga" at bounding box center [173, 165] width 115 height 27
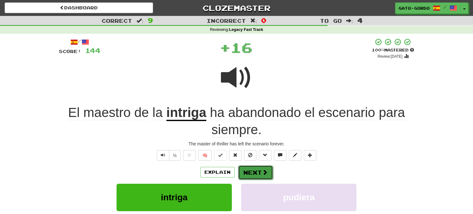
click at [253, 172] on button "Next" at bounding box center [255, 172] width 35 height 14
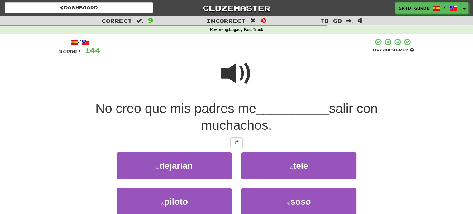
click at [241, 65] on span at bounding box center [236, 73] width 31 height 31
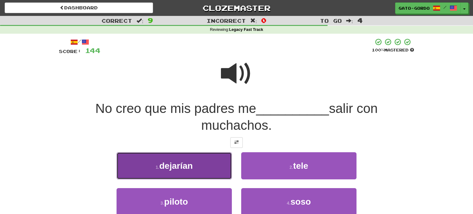
click at [172, 167] on span "dejarían" at bounding box center [175, 166] width 33 height 10
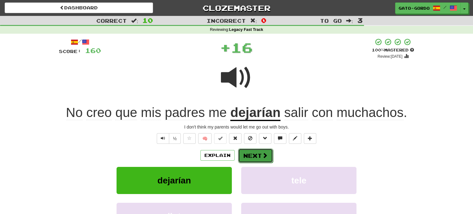
click at [257, 150] on button "Next" at bounding box center [255, 155] width 35 height 14
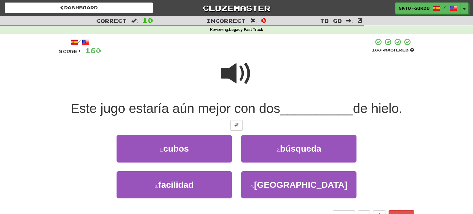
click at [238, 73] on span at bounding box center [236, 73] width 31 height 31
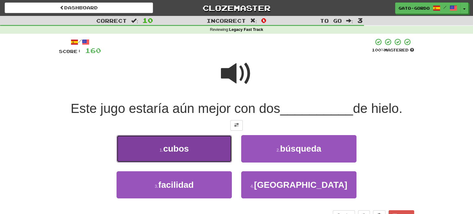
click at [163, 149] on small "1 ." at bounding box center [161, 149] width 4 height 5
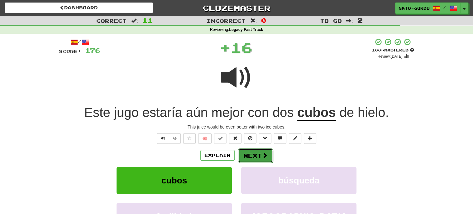
click at [252, 154] on button "Next" at bounding box center [255, 155] width 35 height 14
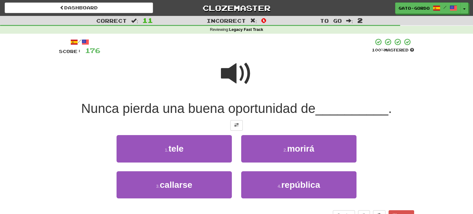
click at [226, 74] on span at bounding box center [236, 73] width 31 height 31
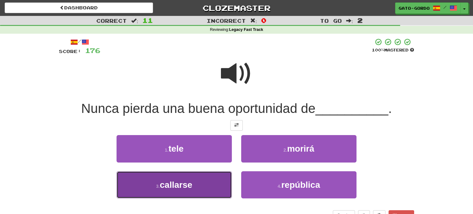
click at [155, 188] on button "3 . callarse" at bounding box center [173, 184] width 115 height 27
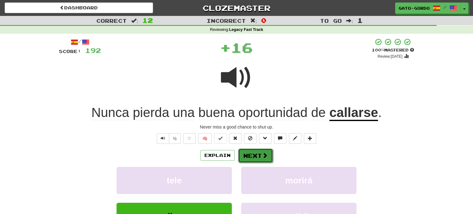
click at [254, 156] on button "Next" at bounding box center [255, 155] width 35 height 14
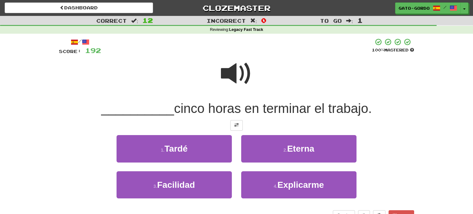
click at [234, 78] on span at bounding box center [236, 73] width 31 height 31
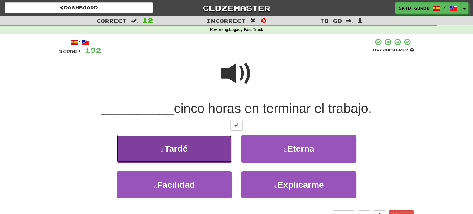
click at [172, 149] on span "Tardé" at bounding box center [175, 149] width 23 height 10
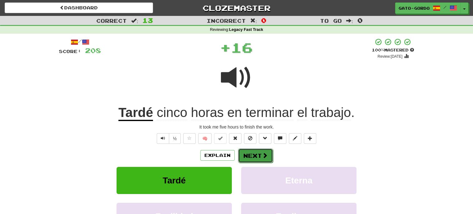
click at [249, 150] on button "Next" at bounding box center [255, 155] width 35 height 14
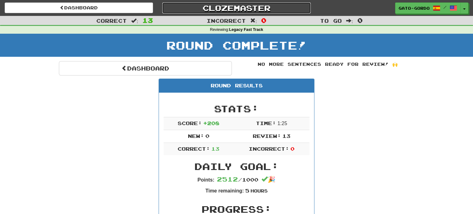
click at [245, 8] on link "Clozemaster" at bounding box center [236, 7] width 148 height 11
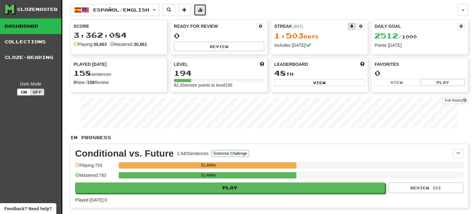
click at [202, 10] on span at bounding box center [200, 9] width 4 height 4
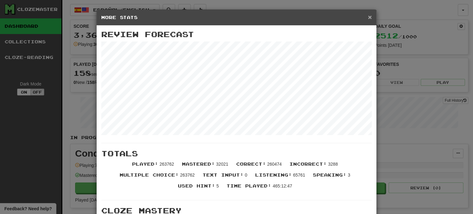
click at [371, 18] on span "×" at bounding box center [370, 16] width 4 height 7
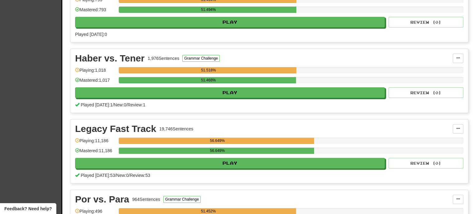
scroll to position [166, 0]
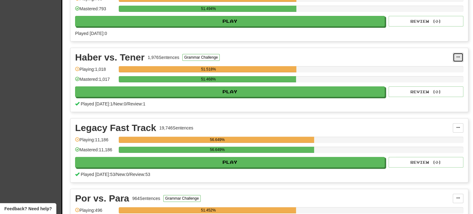
click at [456, 56] on span at bounding box center [458, 57] width 4 height 4
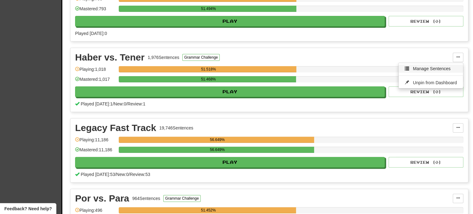
click at [435, 68] on span "Manage Sentences" at bounding box center [432, 68] width 38 height 5
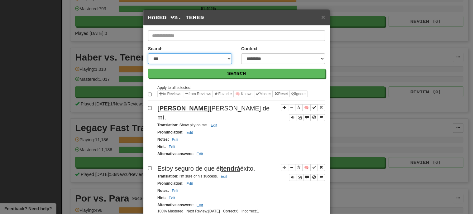
click at [195, 58] on select "**********" at bounding box center [190, 58] width 84 height 11
select select "**********"
click at [148, 53] on select "**********" at bounding box center [190, 58] width 84 height 11
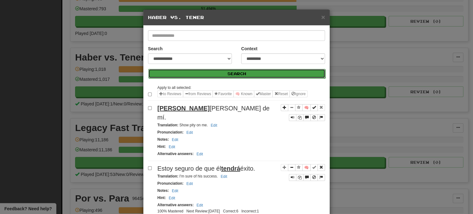
click at [211, 75] on button "Search" at bounding box center [236, 73] width 177 height 9
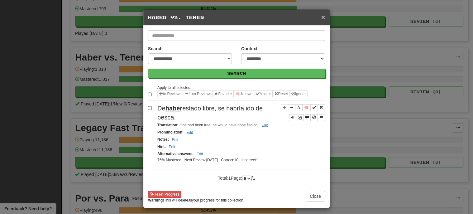
click at [323, 19] on span "×" at bounding box center [323, 16] width 4 height 7
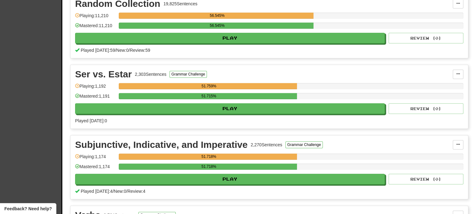
scroll to position [572, 0]
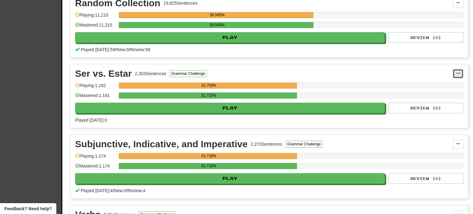
click at [456, 71] on span at bounding box center [458, 73] width 4 height 4
click at [431, 82] on span "Manage Sentences" at bounding box center [432, 84] width 38 height 5
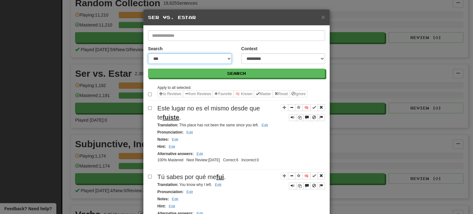
click at [171, 59] on select "**********" at bounding box center [190, 58] width 84 height 11
select select "**********"
click at [148, 53] on select "**********" at bounding box center [190, 58] width 84 height 11
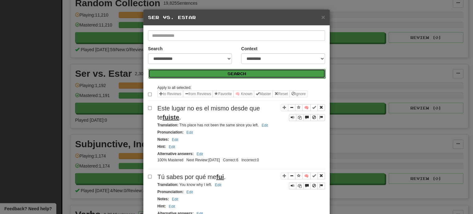
click at [220, 73] on button "Search" at bounding box center [236, 73] width 177 height 9
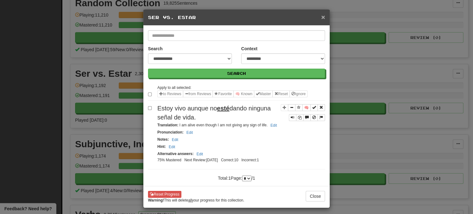
click at [324, 18] on span "×" at bounding box center [323, 16] width 4 height 7
